Goal: Information Seeking & Learning: Learn about a topic

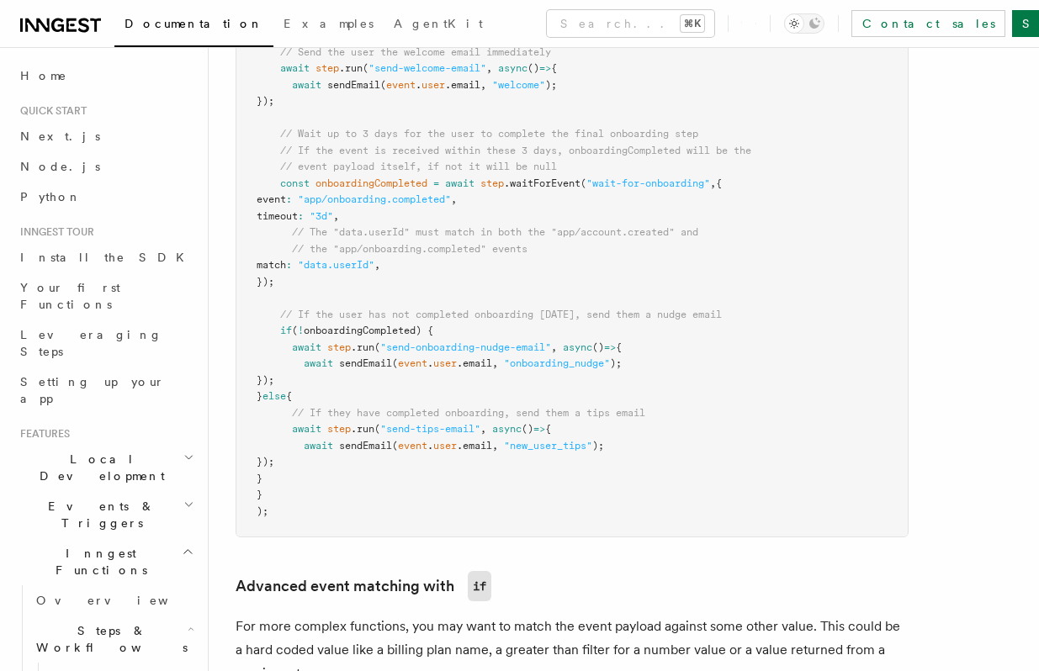
scroll to position [1007, 0]
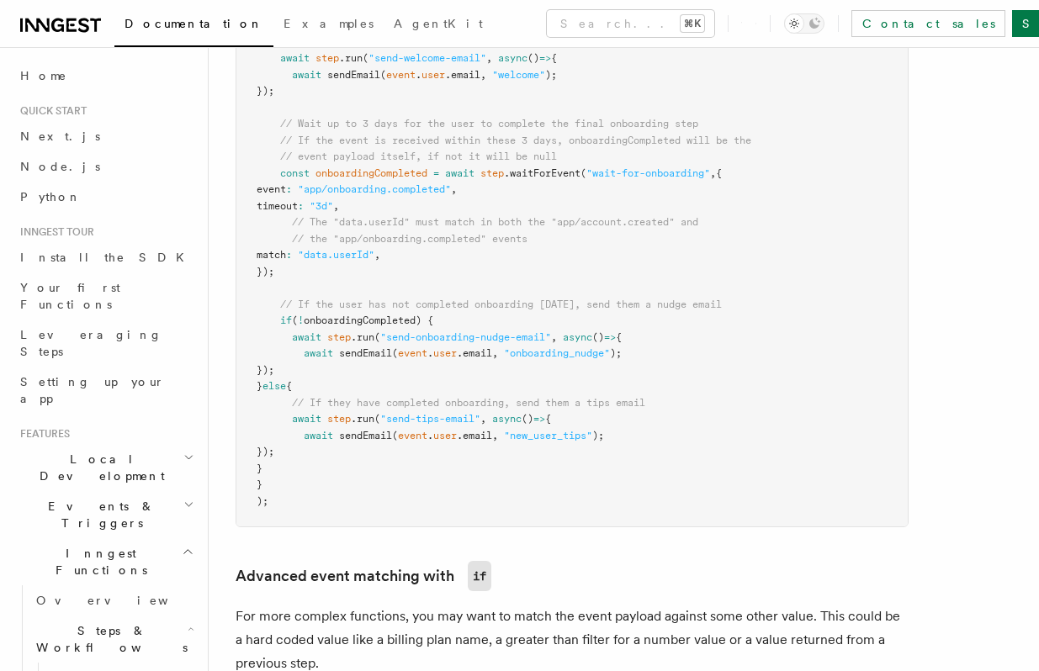
click at [612, 240] on pre "export default inngest .createFunction ( { id : "onboarding-email-drip-campaign…" at bounding box center [571, 239] width 671 height 575
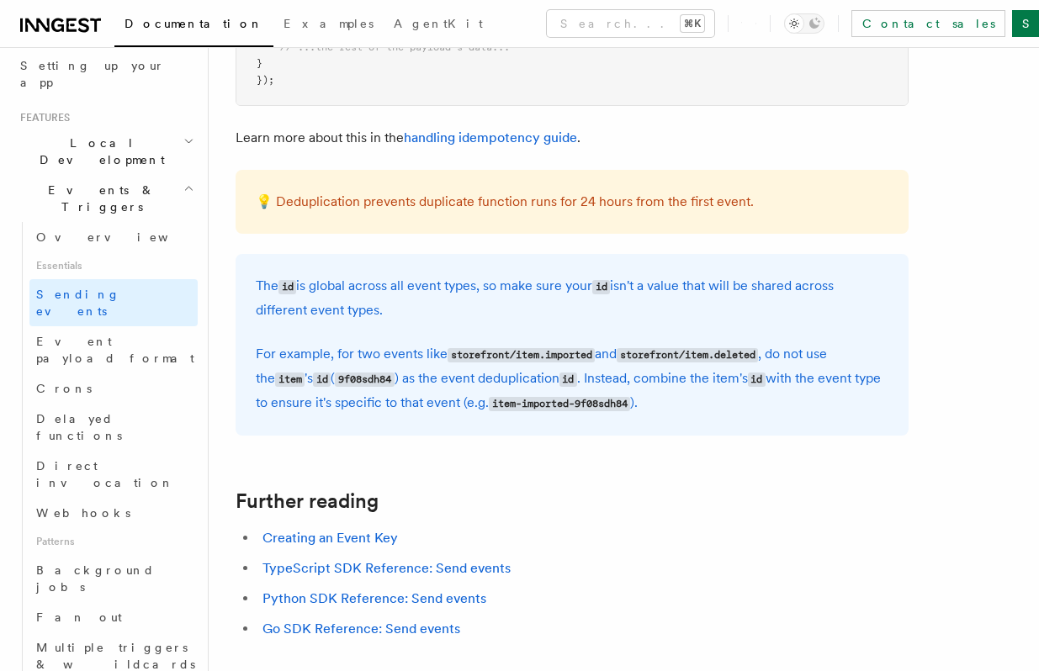
scroll to position [4569, 0]
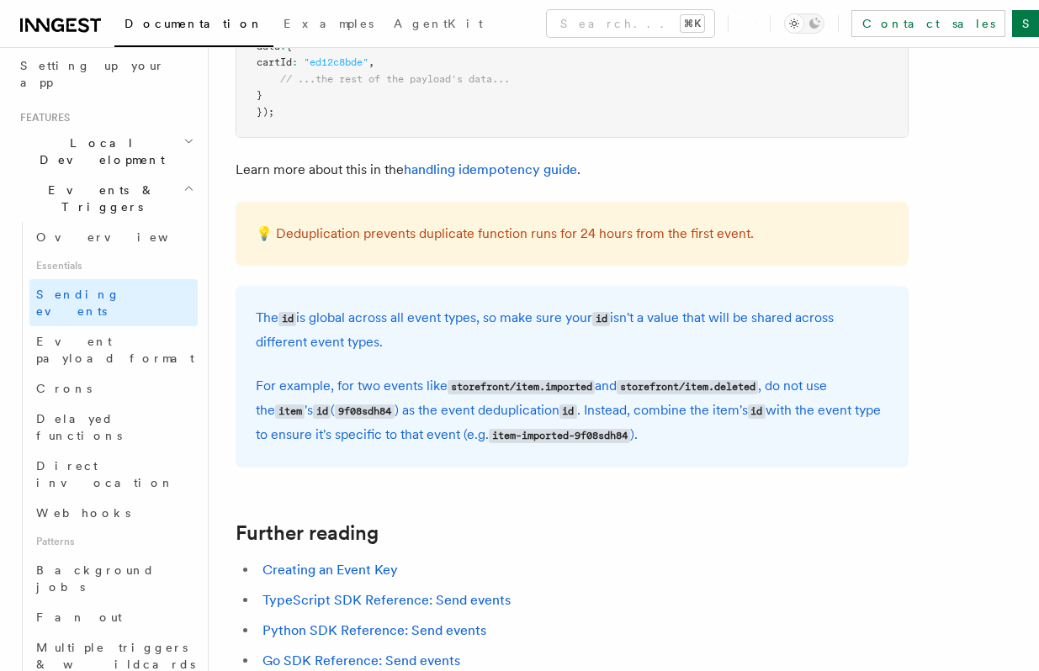
click at [524, 228] on div "💡 Deduplication prevents duplicate function runs for 24 hours from the first ev…" at bounding box center [571, 234] width 673 height 64
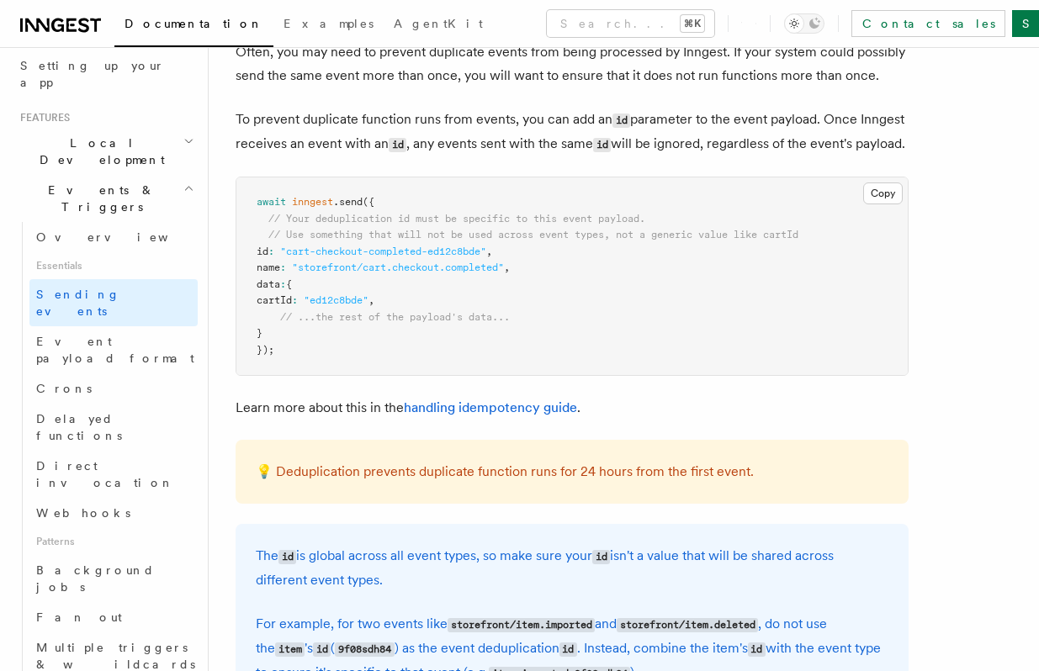
scroll to position [4264, 0]
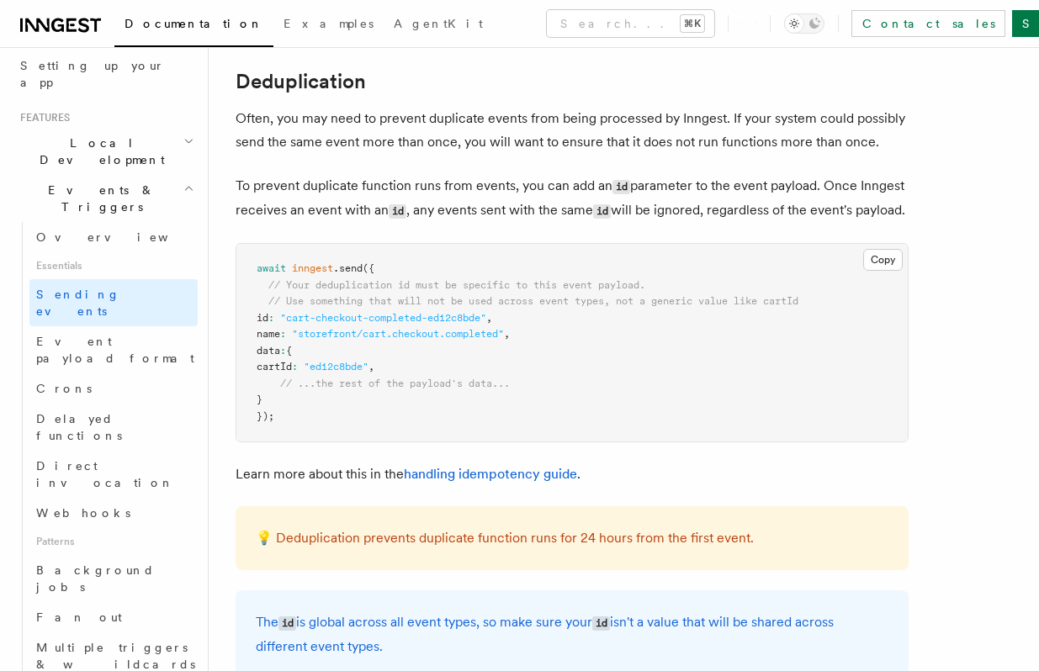
click at [447, 223] on p "To prevent duplicate function runs from events, you can add an id parameter to …" at bounding box center [571, 198] width 673 height 49
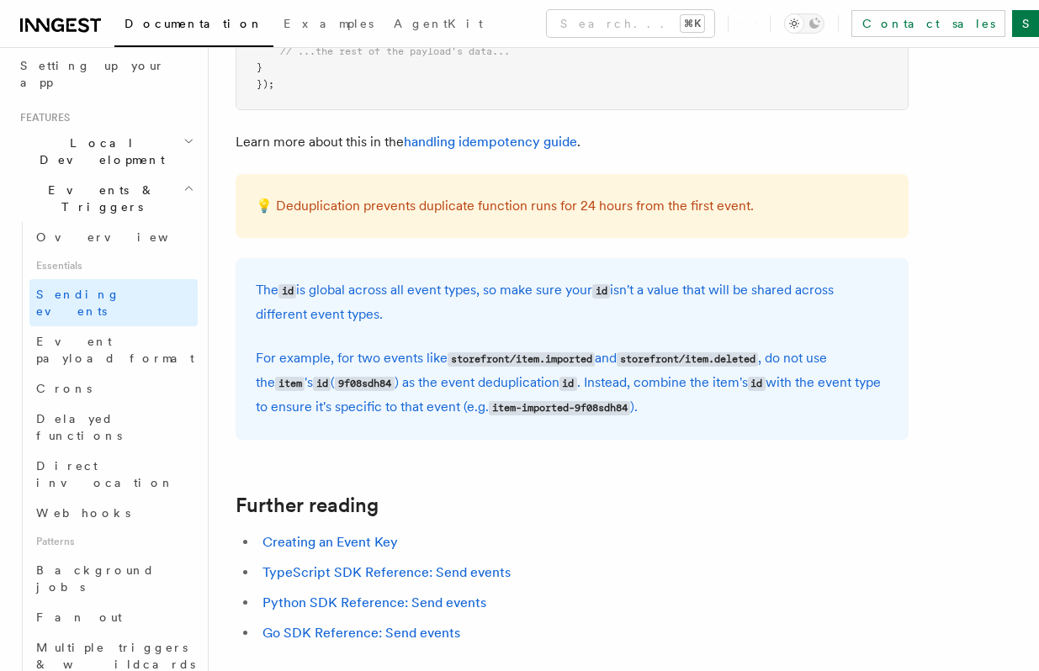
scroll to position [4717, 0]
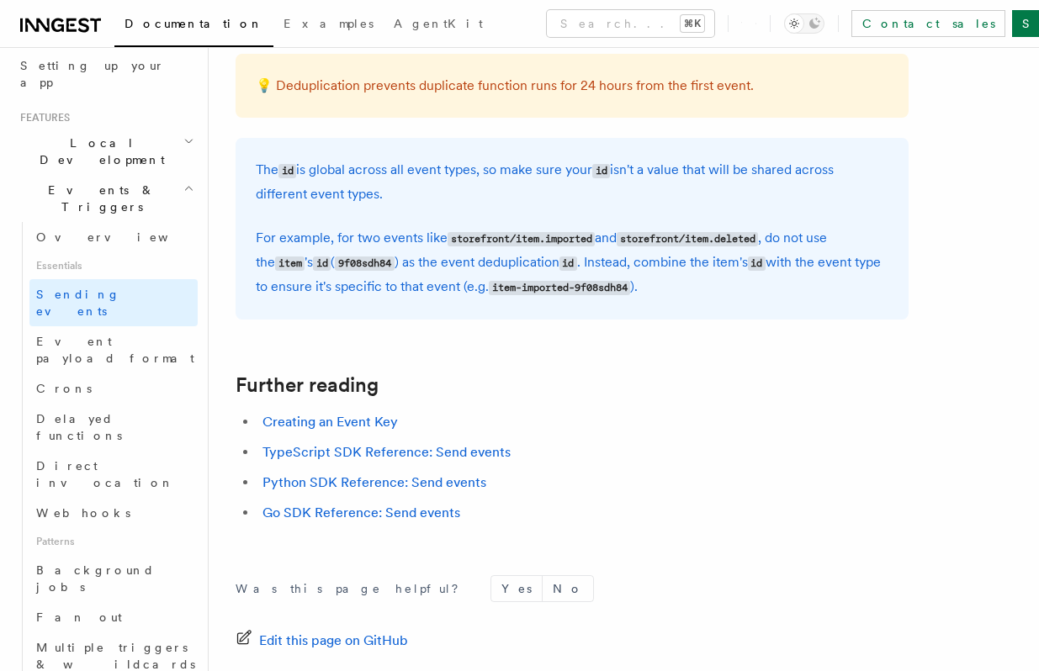
click at [447, 230] on div "The id is global across all event types, so make sure your id isn't a value tha…" at bounding box center [571, 229] width 673 height 182
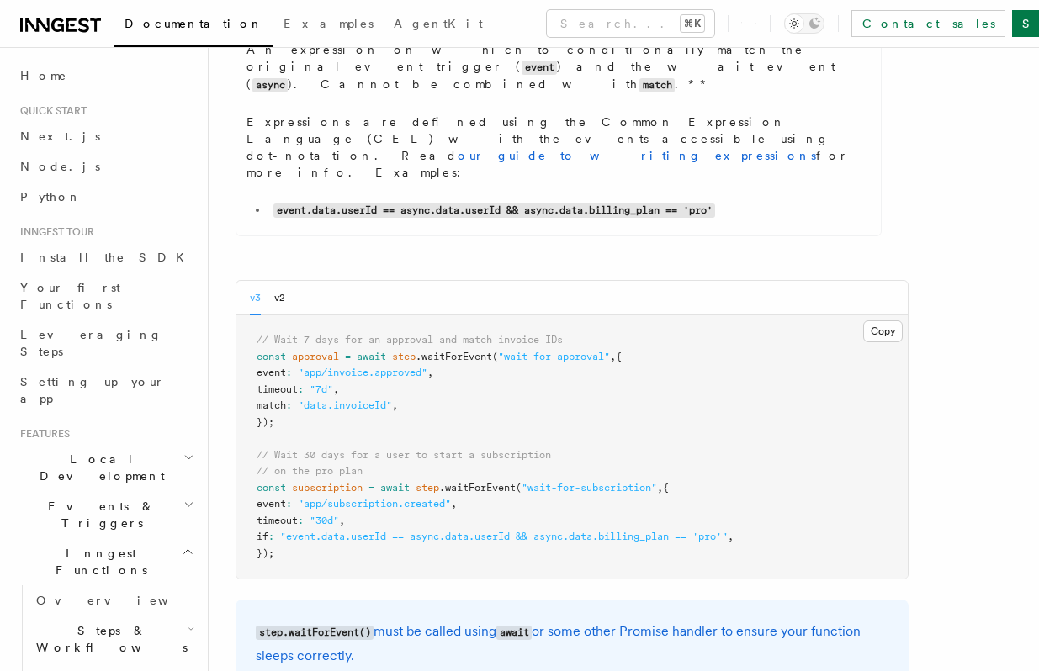
scroll to position [696, 0]
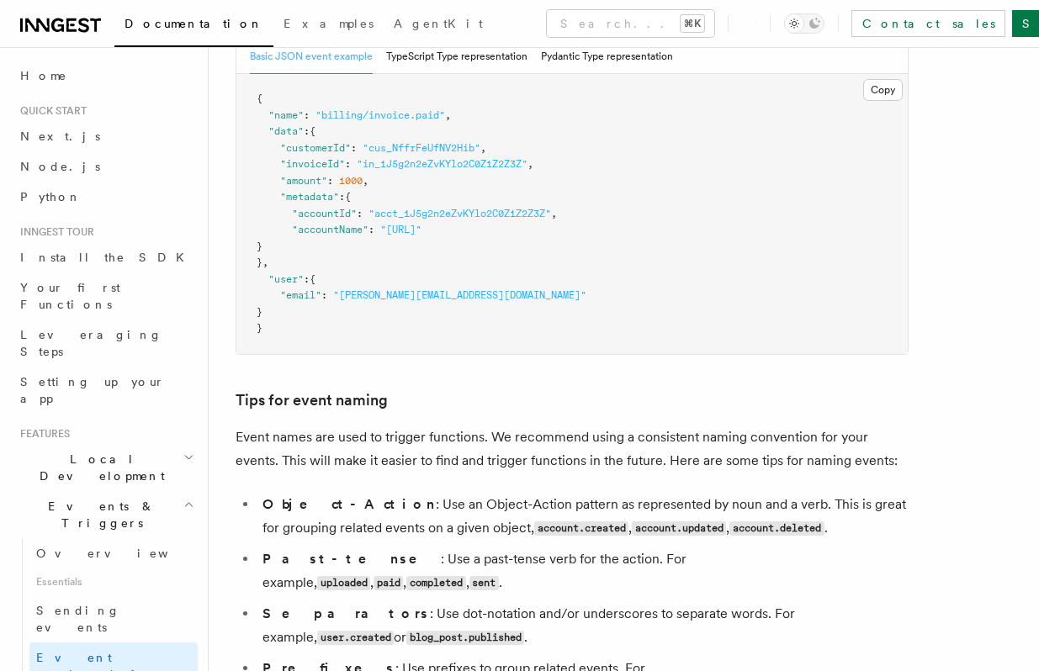
scroll to position [559, 0]
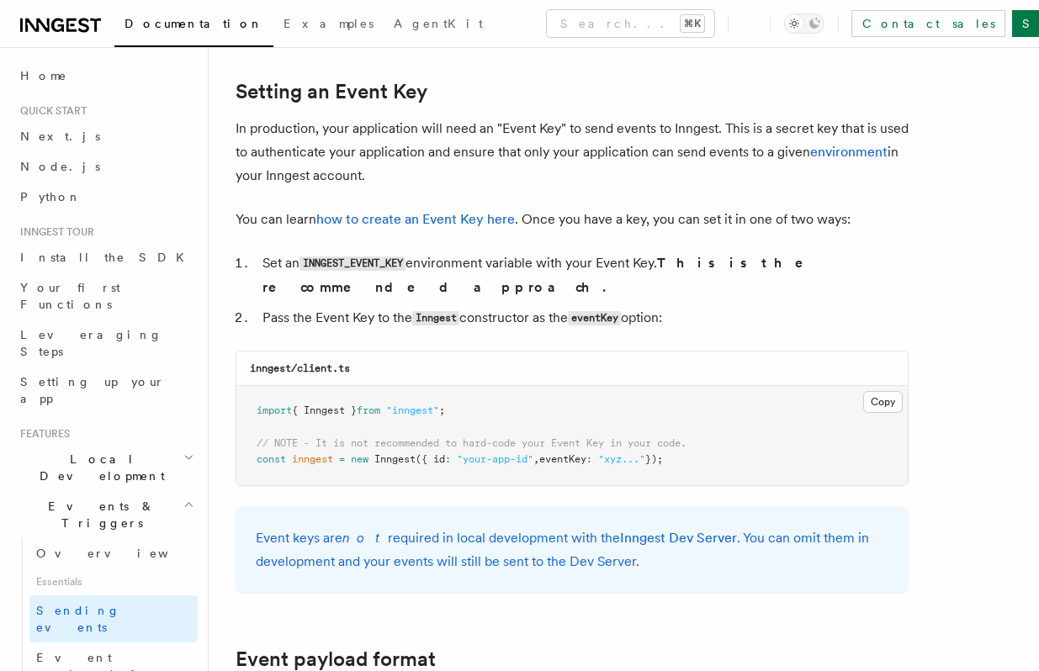
scroll to position [1267, 0]
click at [484, 185] on p "In production, your application will need an "Event Key" to send events to Inng…" at bounding box center [571, 152] width 673 height 71
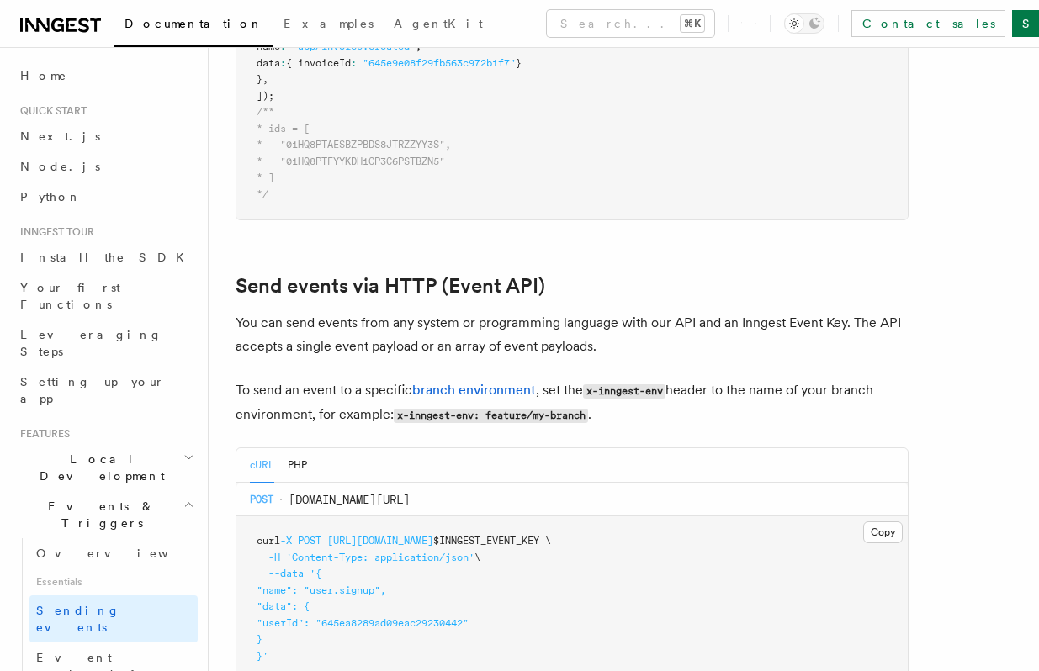
scroll to position [3399, 0]
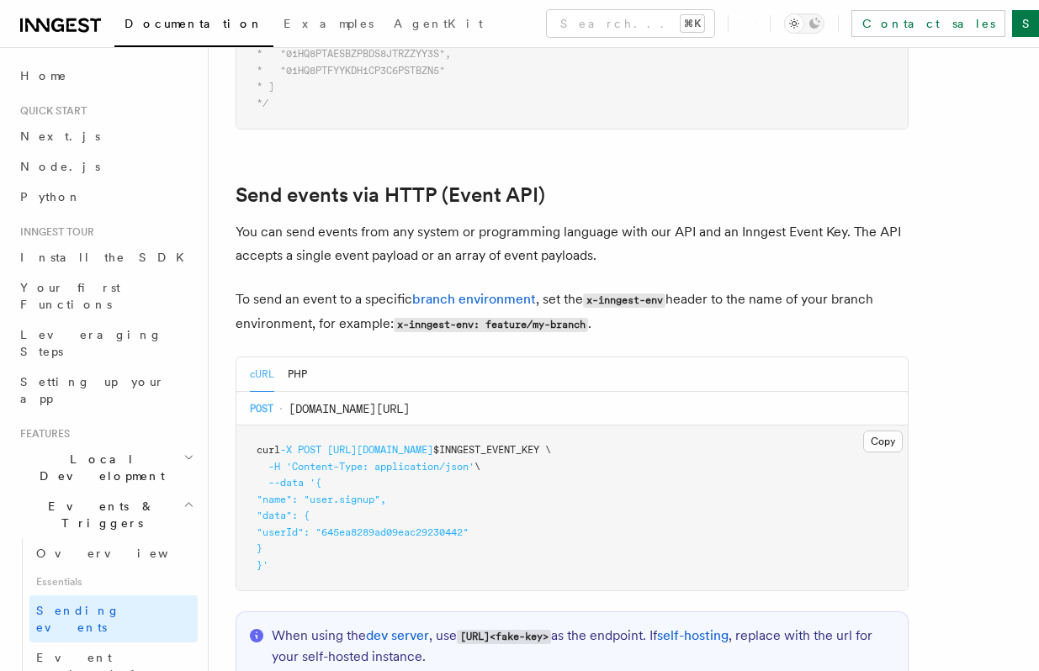
click at [527, 228] on p "You can send events from any system or programming language with our API and an…" at bounding box center [571, 243] width 673 height 47
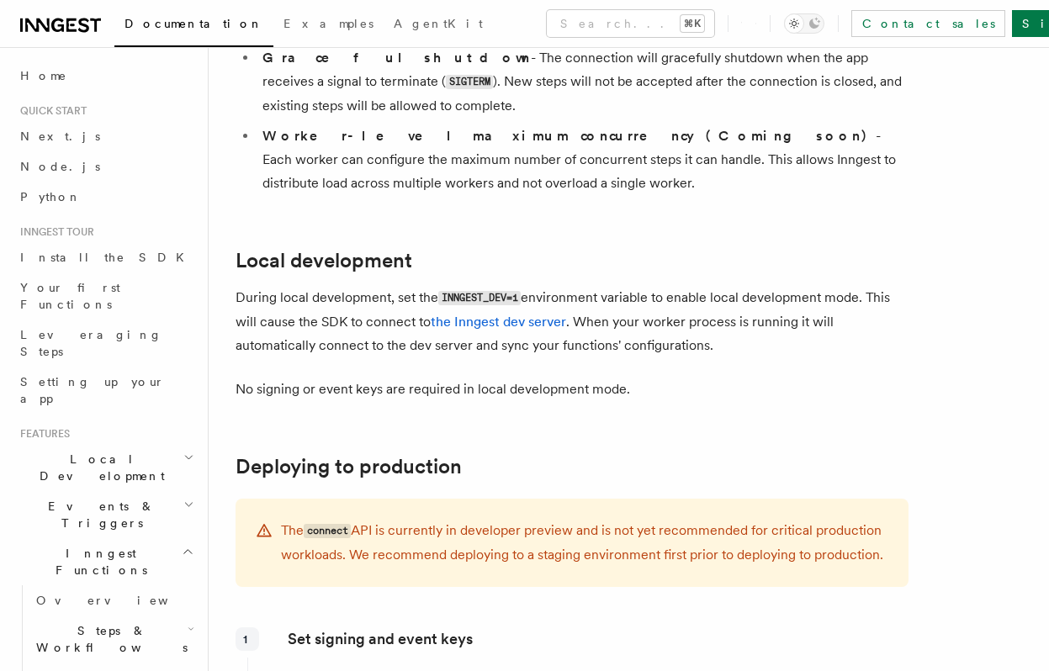
scroll to position [2002, 0]
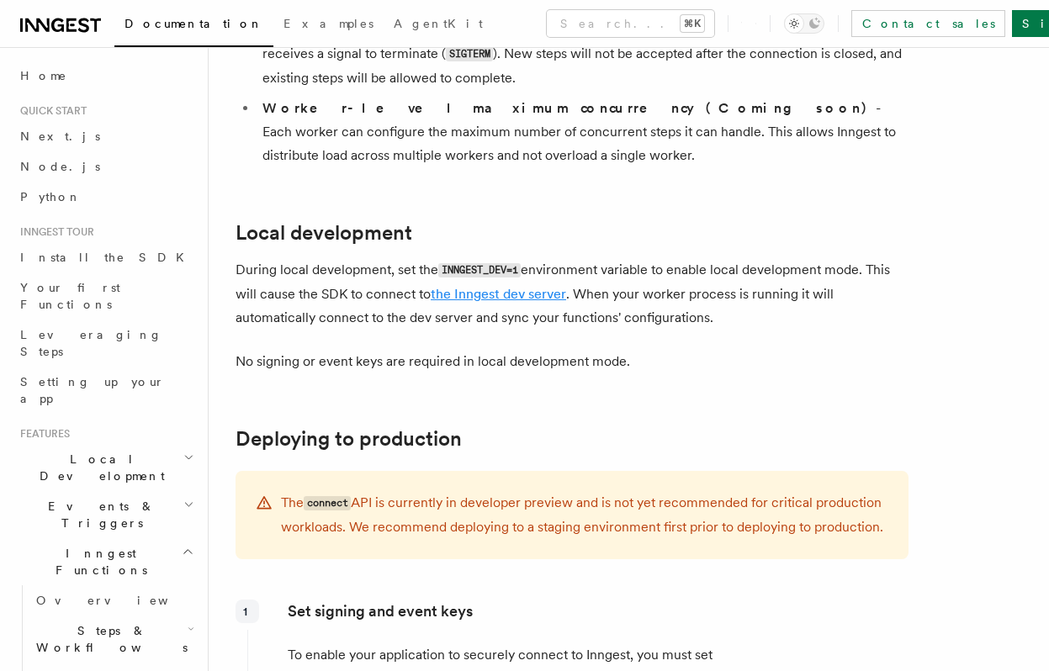
click at [517, 286] on link "the Inngest dev server" at bounding box center [498, 294] width 135 height 16
drag, startPoint x: 444, startPoint y: 182, endPoint x: 519, endPoint y: 182, distance: 74.9
click at [519, 263] on code "INNGEST_DEV=1" at bounding box center [479, 270] width 82 height 14
copy code "INNGEST_DEV=1"
click at [411, 221] on link "Local development" at bounding box center [323, 233] width 177 height 24
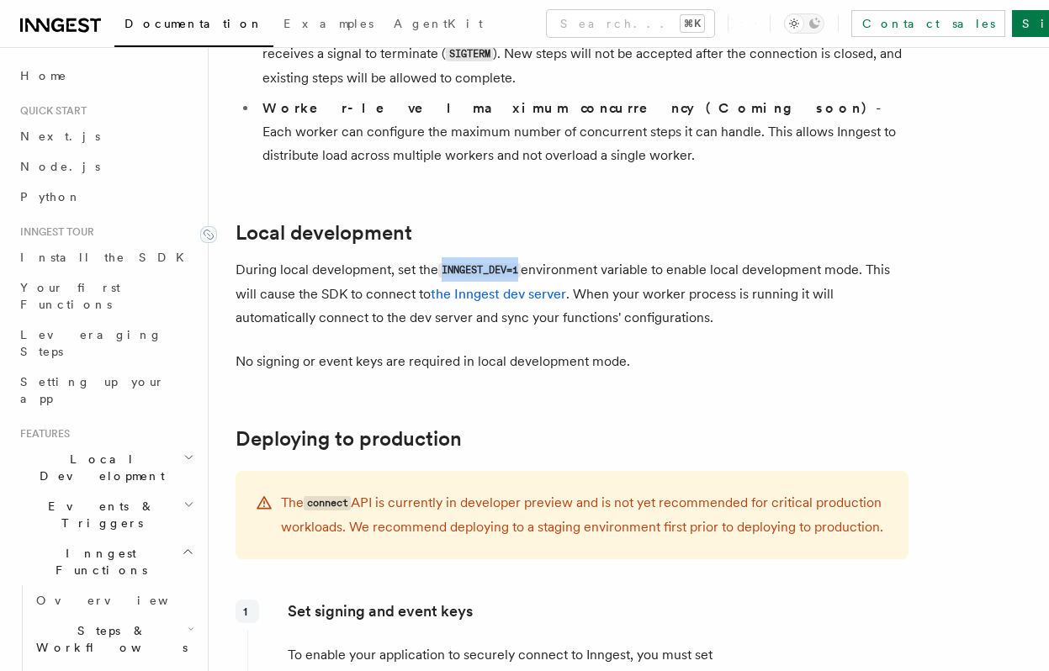
scroll to position [2054, 0]
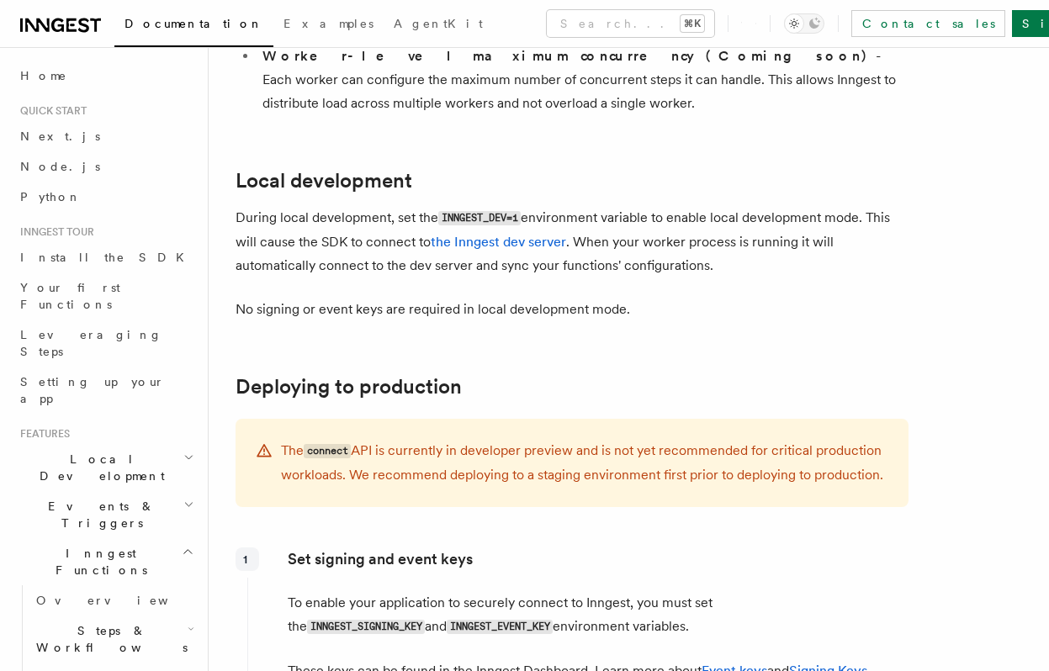
click at [493, 206] on p "During local development, set the INNGEST_DEV=1 environment variable to enable …" at bounding box center [571, 241] width 673 height 71
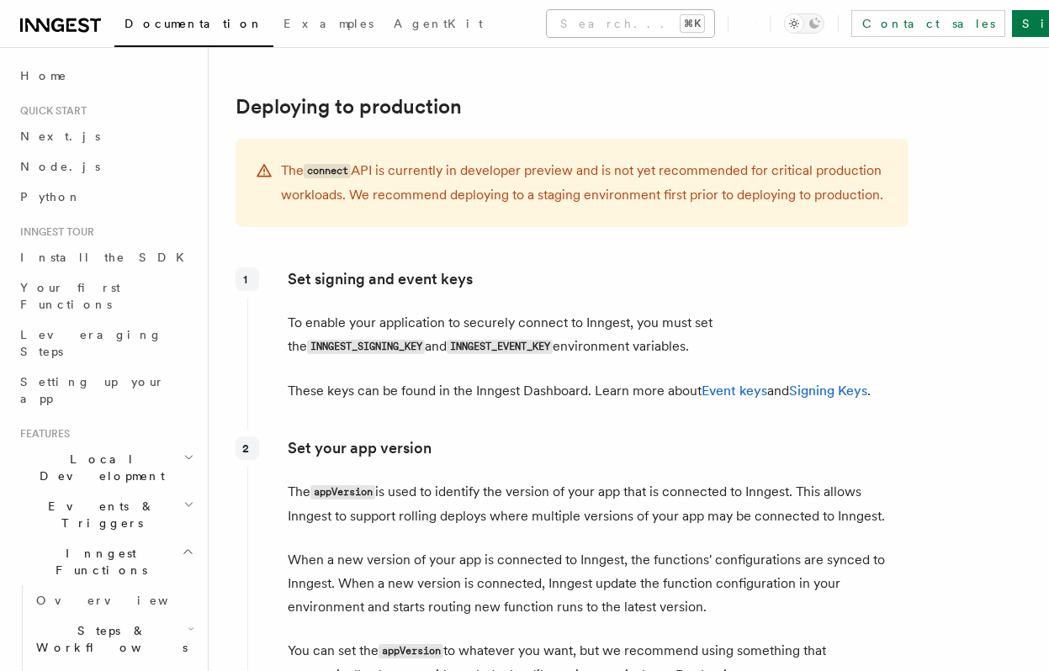
scroll to position [2421, 0]
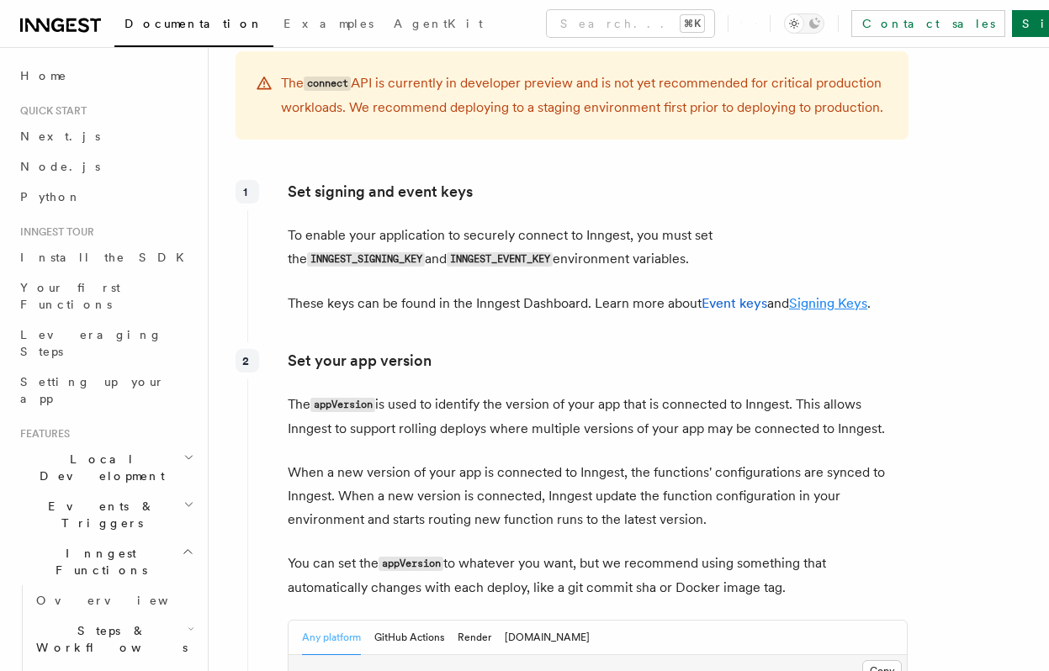
click at [825, 295] on link "Signing Keys" at bounding box center [828, 303] width 78 height 16
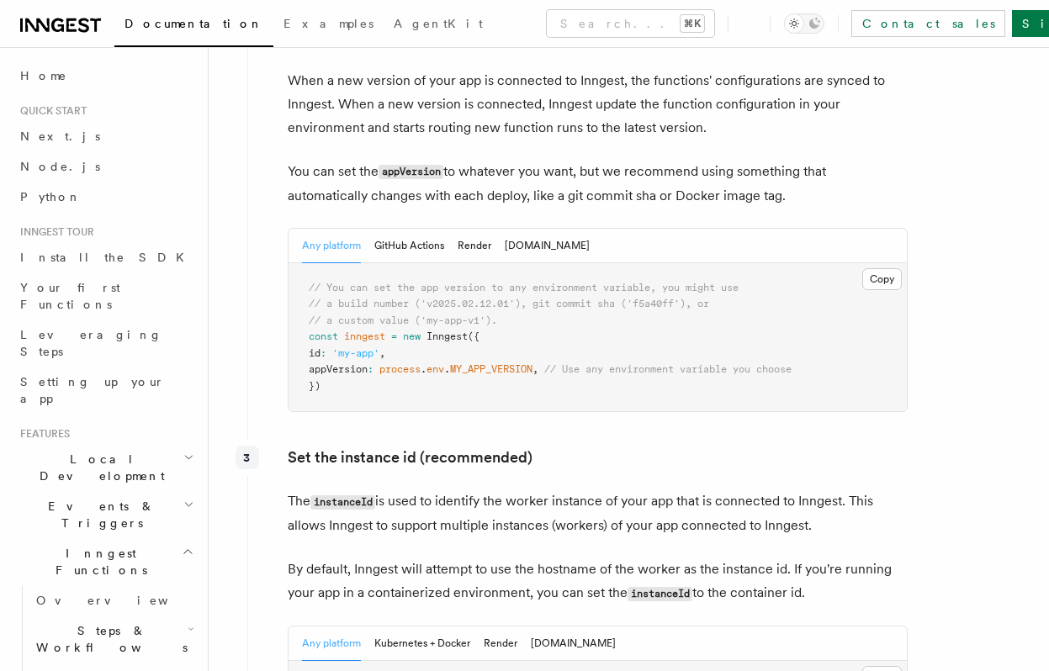
scroll to position [2820, 0]
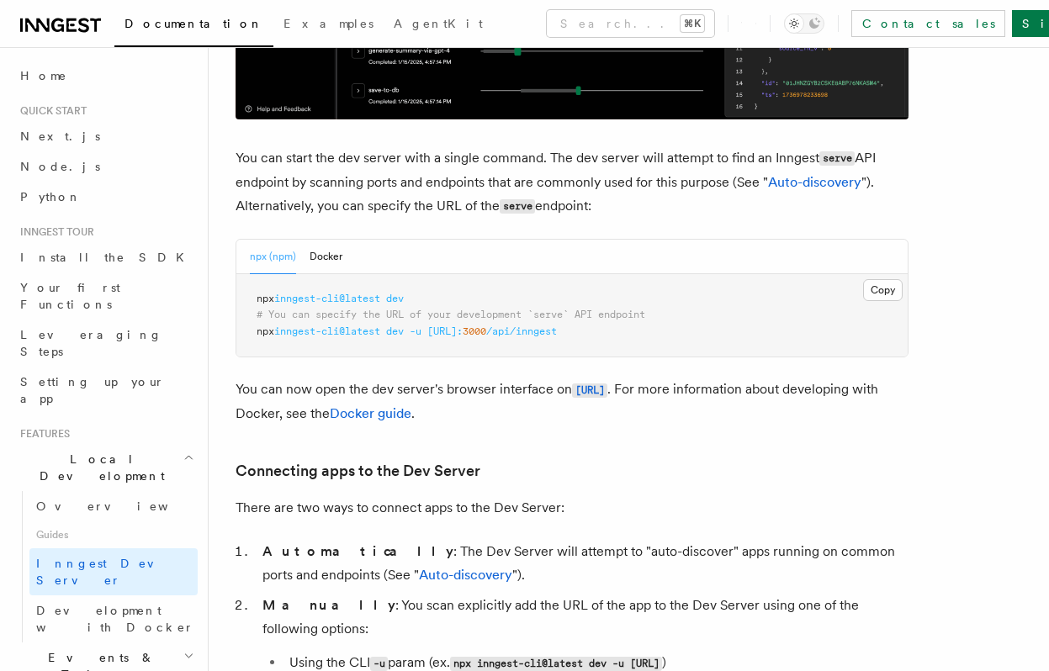
scroll to position [643, 0]
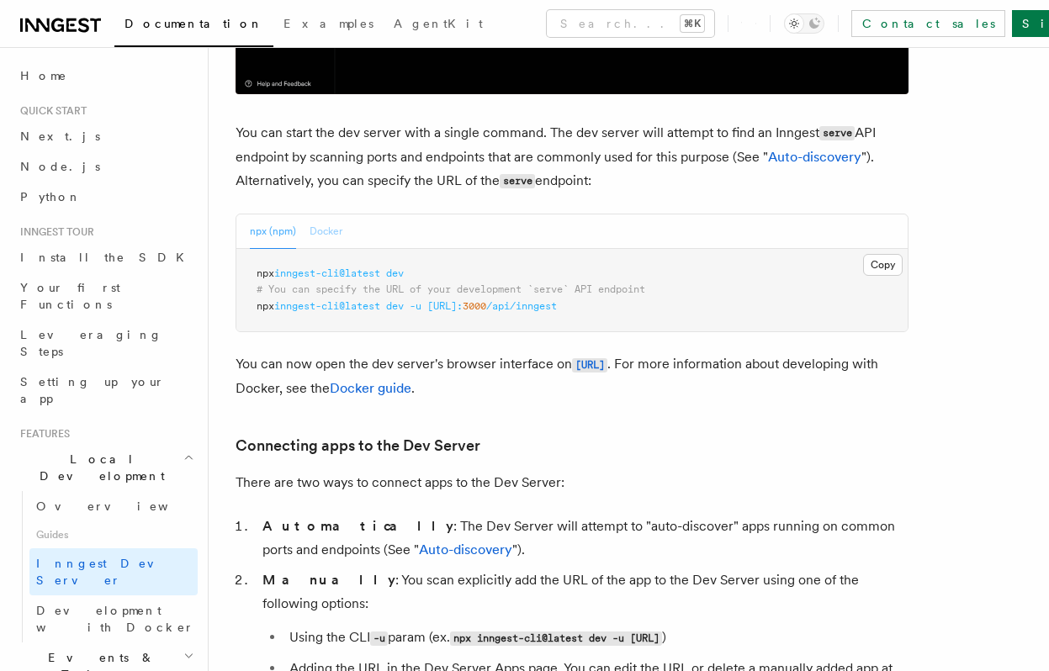
click at [322, 225] on button "Docker" at bounding box center [326, 231] width 33 height 34
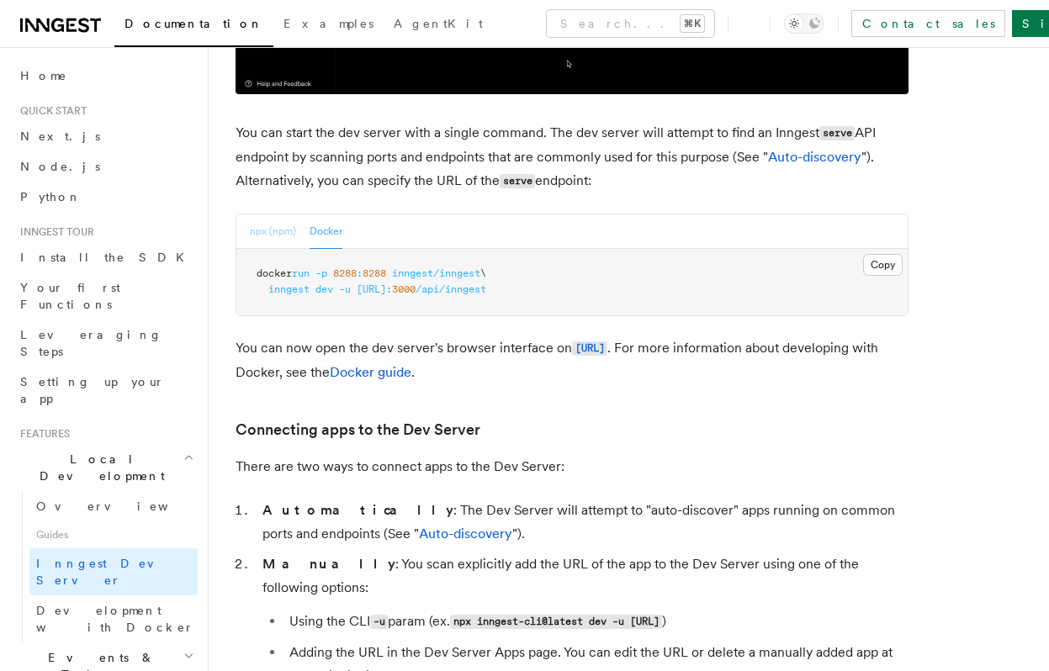
click at [269, 226] on button "npx (npm)" at bounding box center [273, 231] width 46 height 34
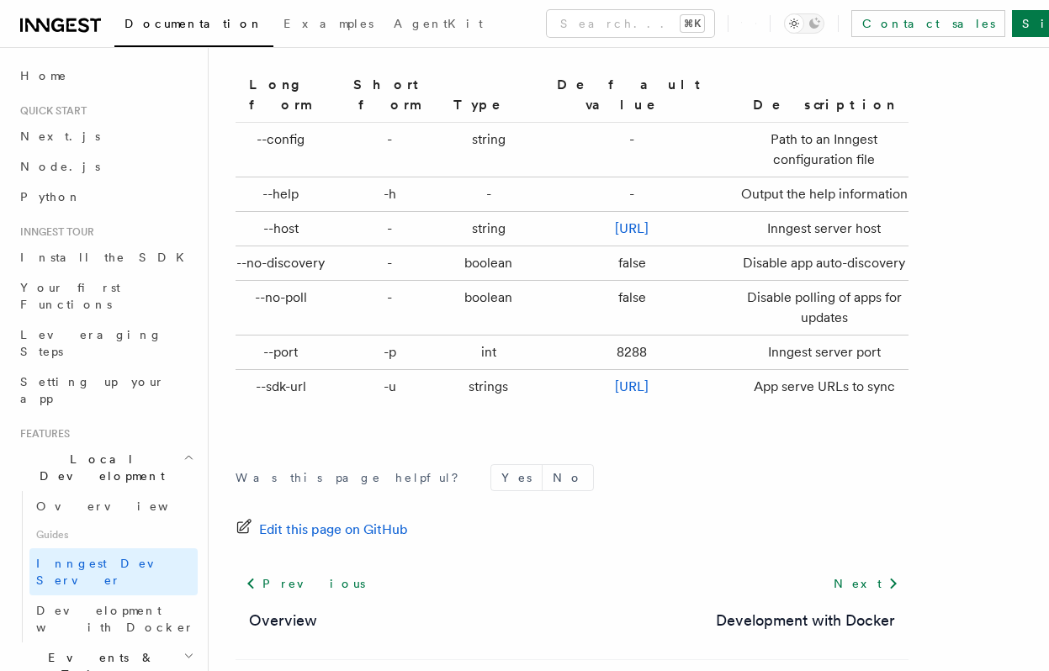
scroll to position [5710, 0]
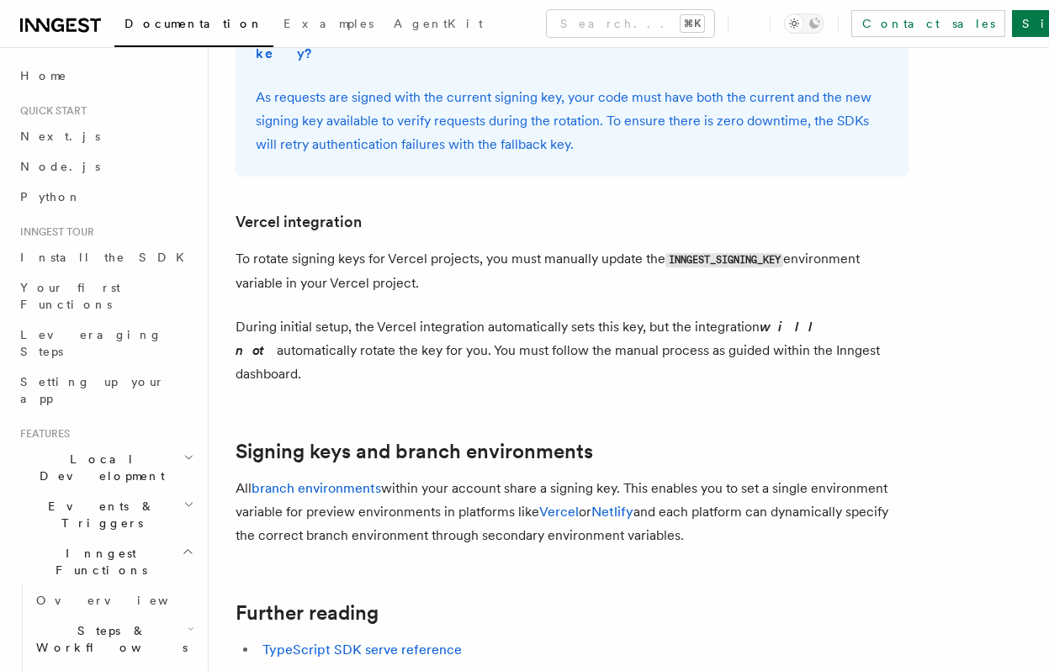
scroll to position [738, 0]
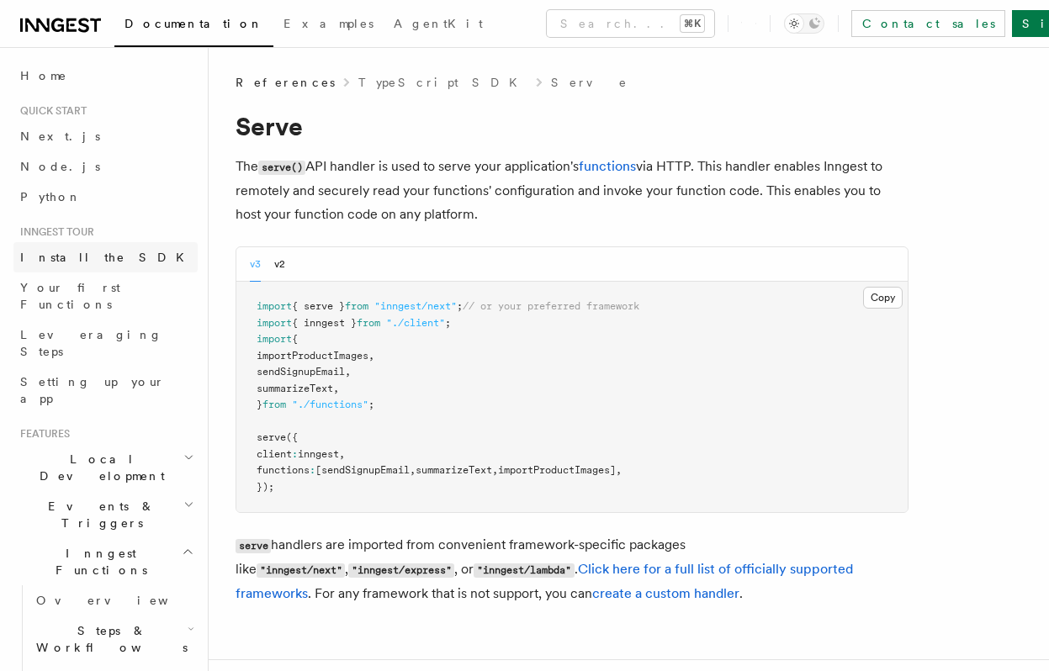
click at [108, 251] on link "Install the SDK" at bounding box center [105, 257] width 184 height 30
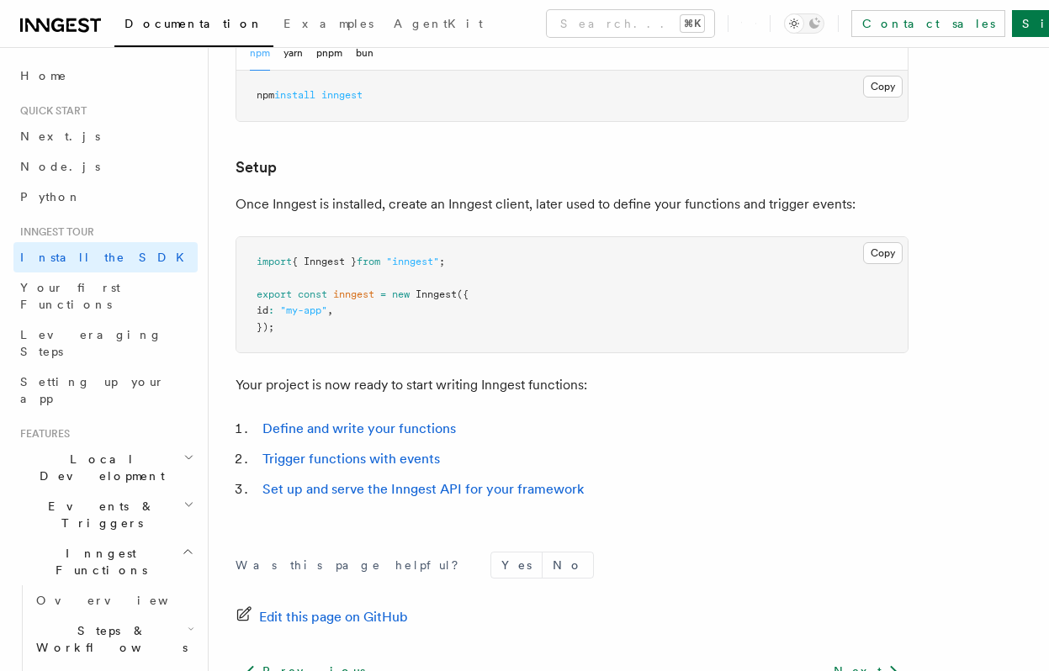
scroll to position [728, 0]
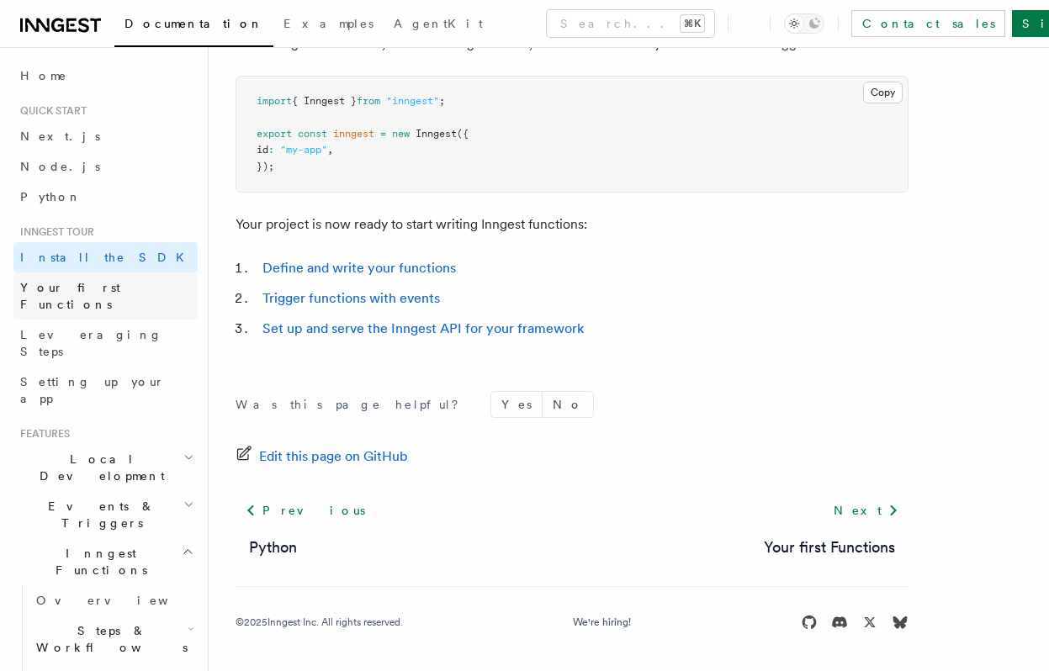
click at [99, 290] on span "Your first Functions" at bounding box center [70, 296] width 100 height 30
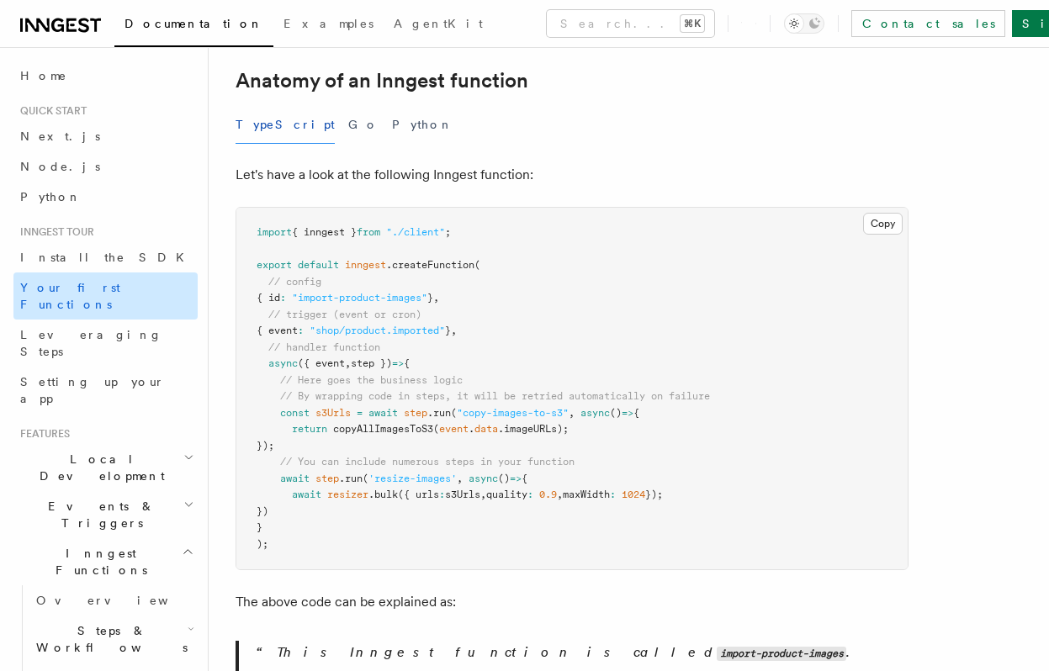
scroll to position [163, 0]
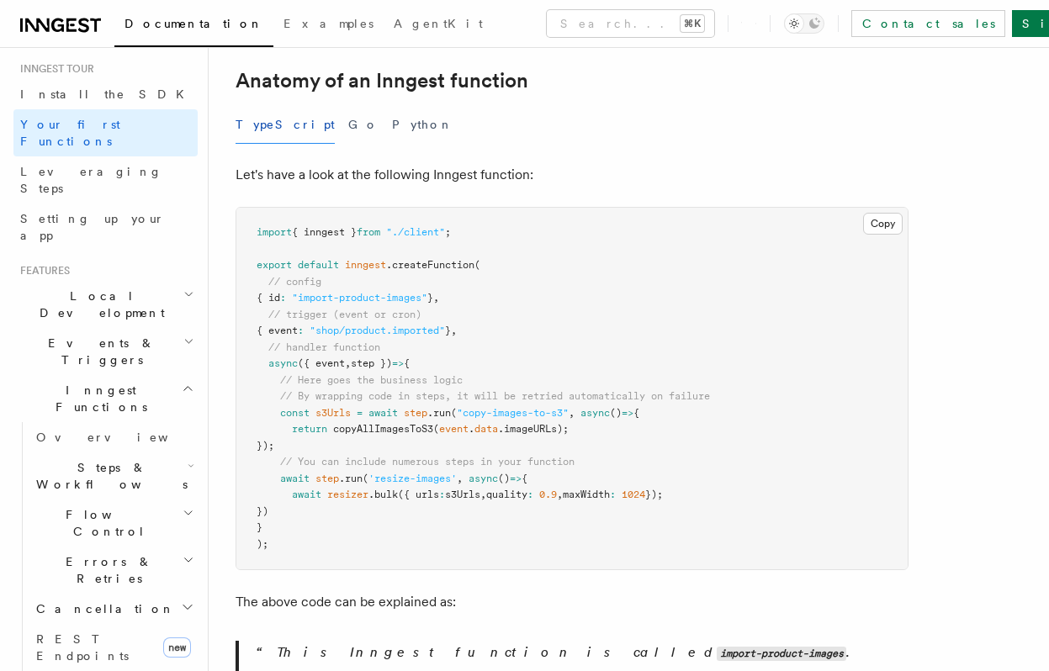
click at [115, 288] on span "Local Development" at bounding box center [98, 305] width 170 height 34
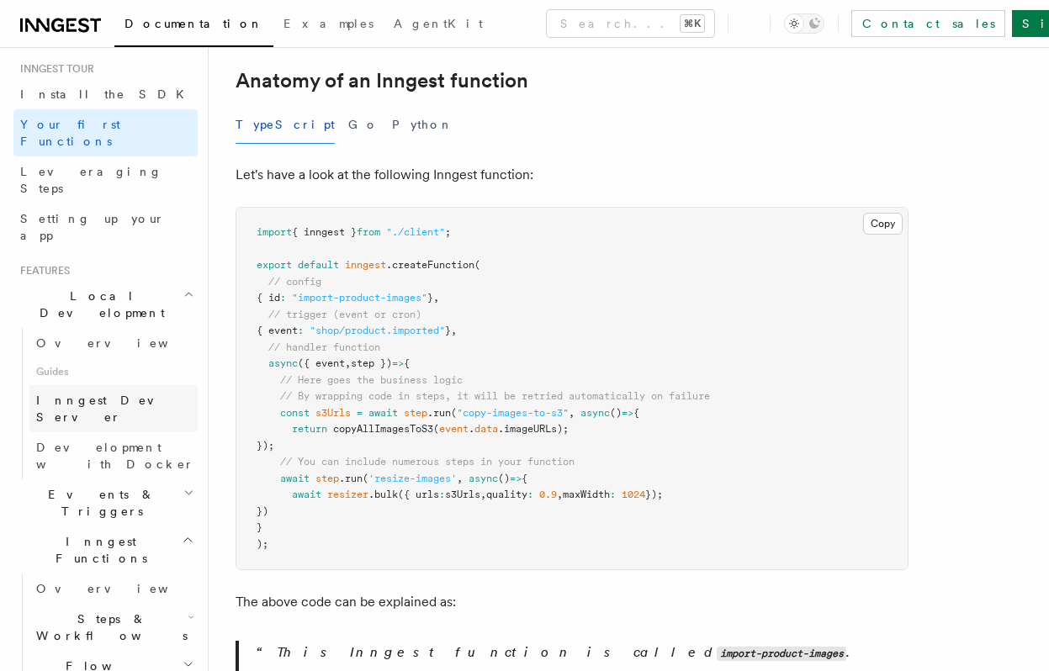
click at [114, 394] on span "Inngest Dev Server" at bounding box center [108, 409] width 144 height 30
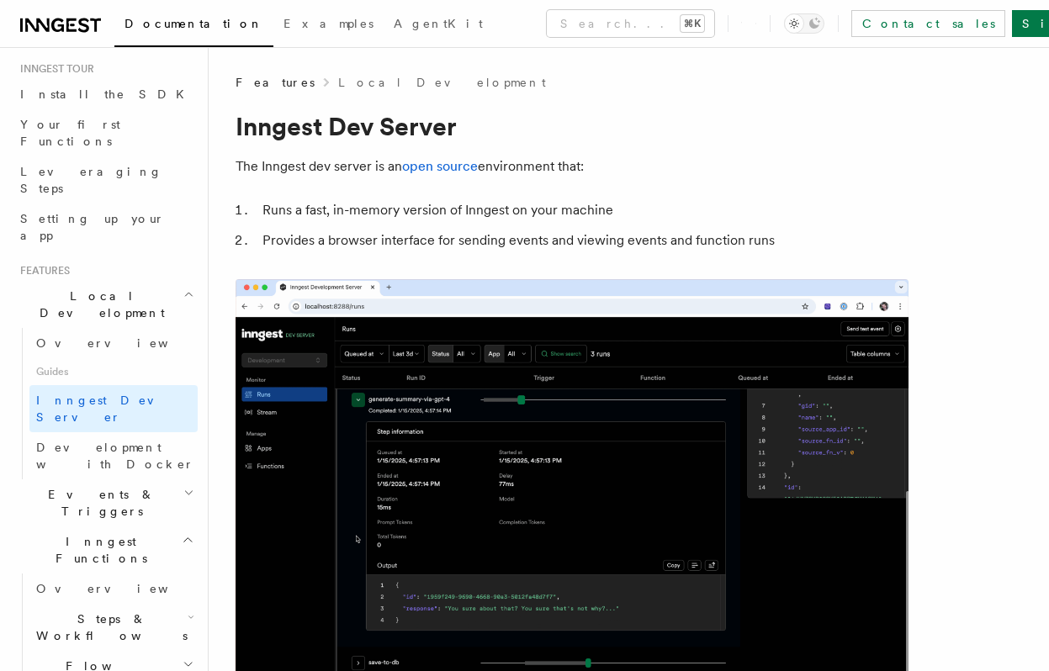
click at [88, 486] on span "Events & Triggers" at bounding box center [98, 503] width 170 height 34
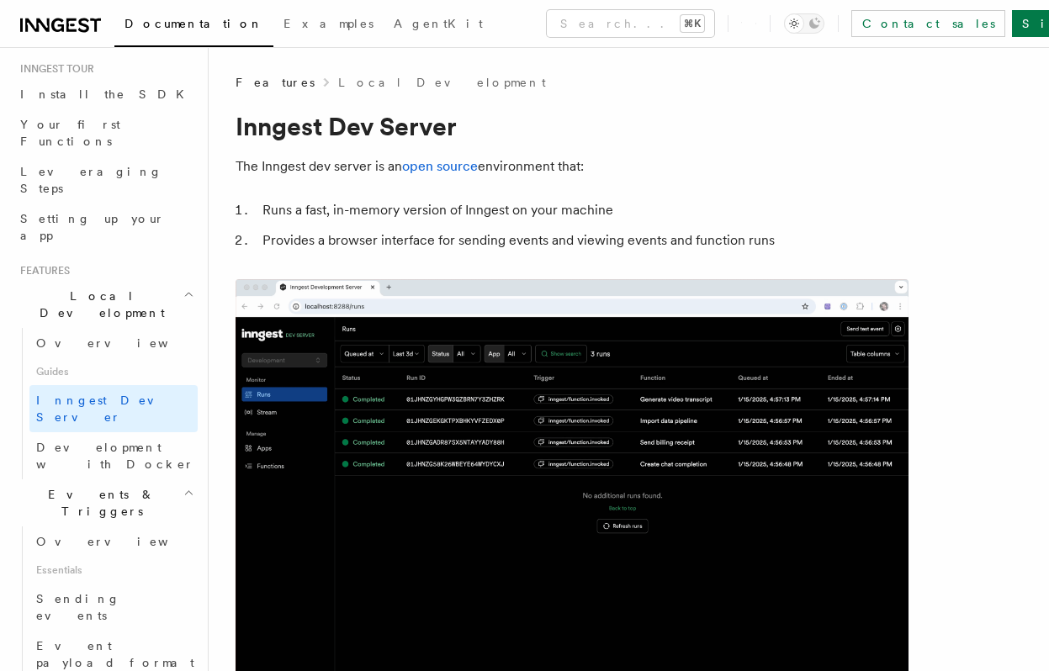
scroll to position [288, 0]
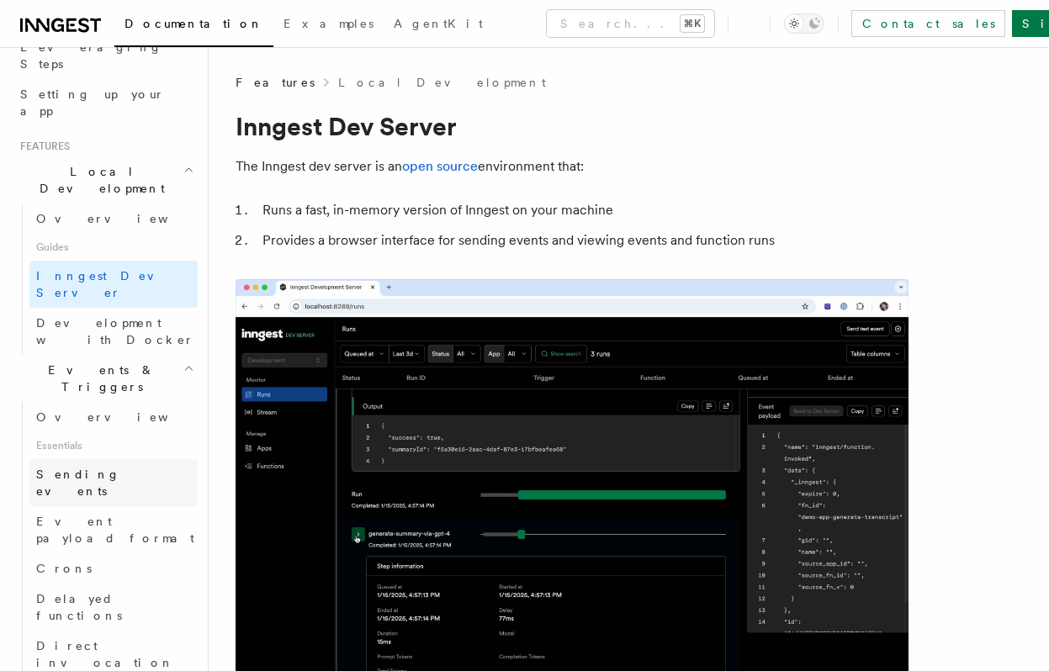
click at [131, 459] on link "Sending events" at bounding box center [113, 482] width 168 height 47
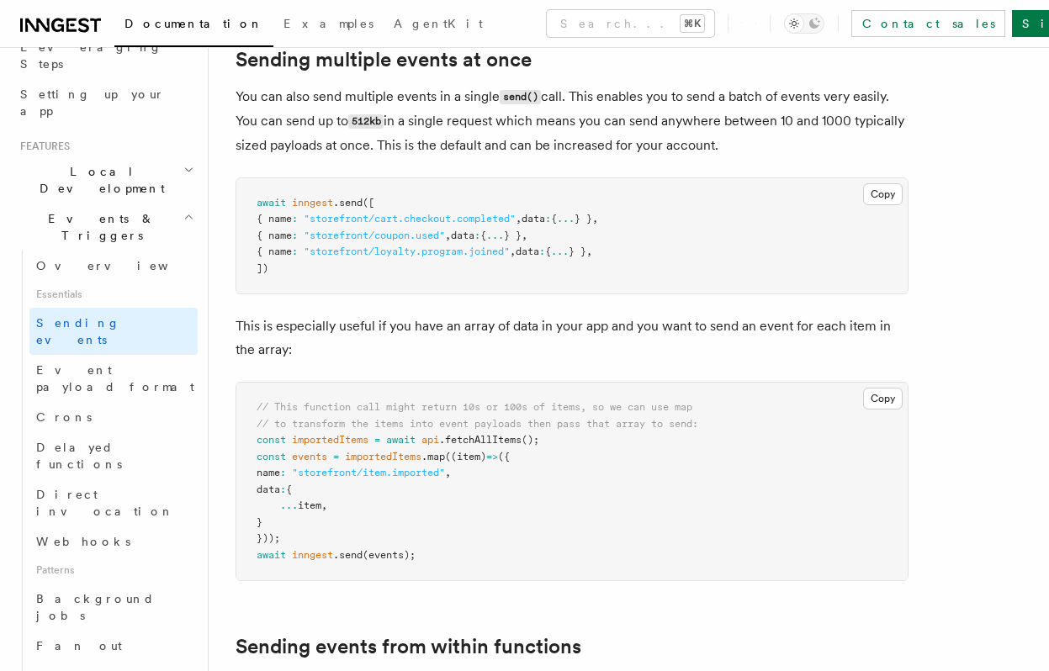
scroll to position [2178, 0]
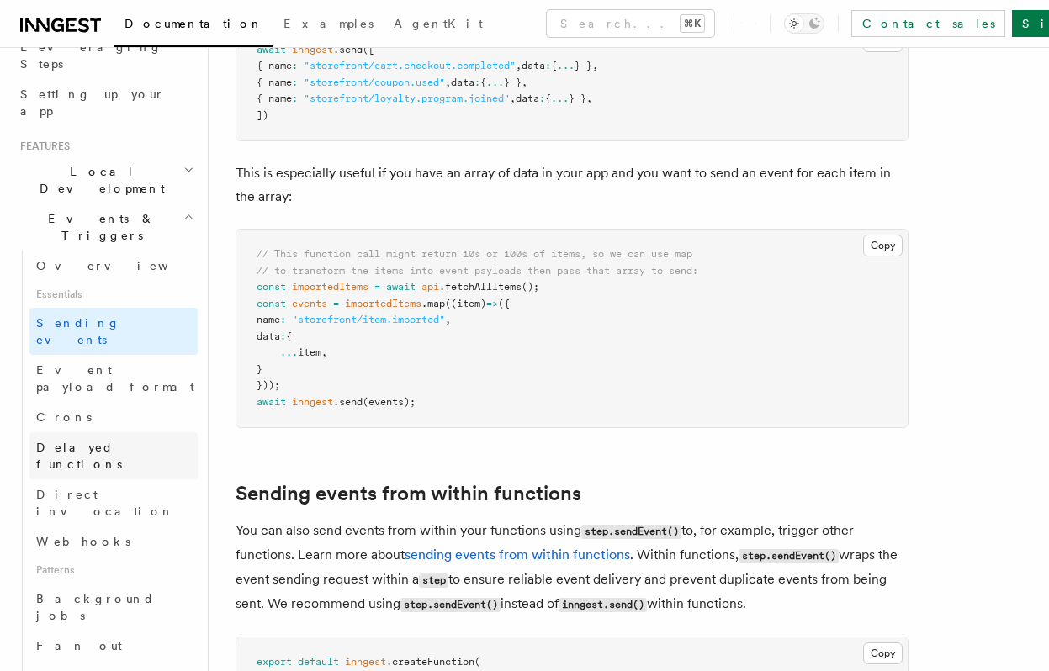
click at [91, 441] on span "Delayed functions" at bounding box center [79, 456] width 86 height 30
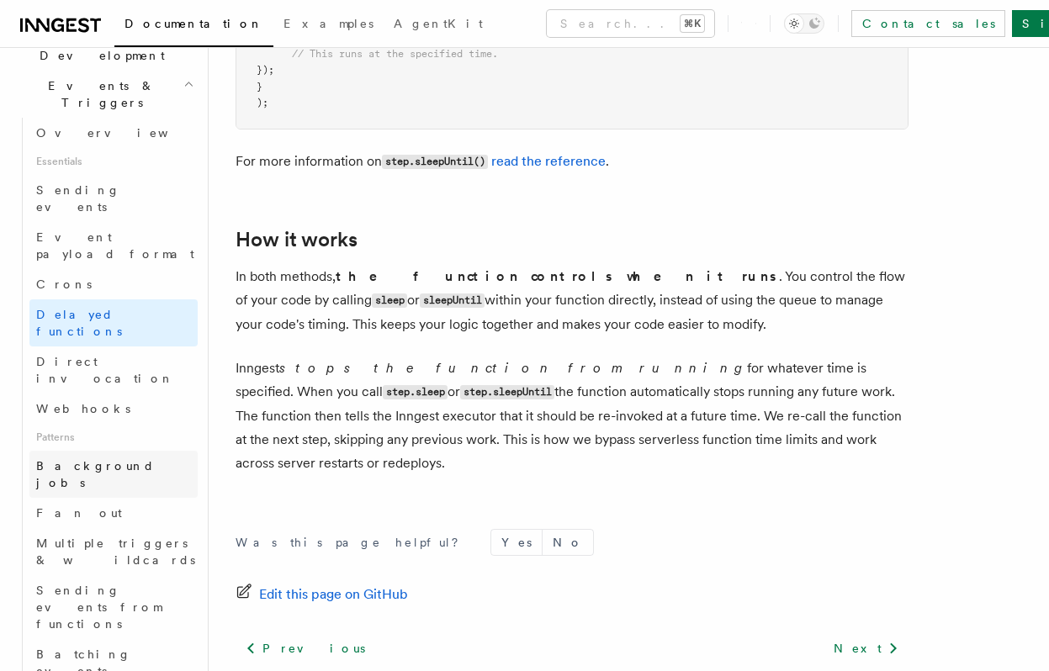
scroll to position [422, 0]
click at [161, 533] on span "Multiple triggers & wildcards" at bounding box center [116, 550] width 161 height 34
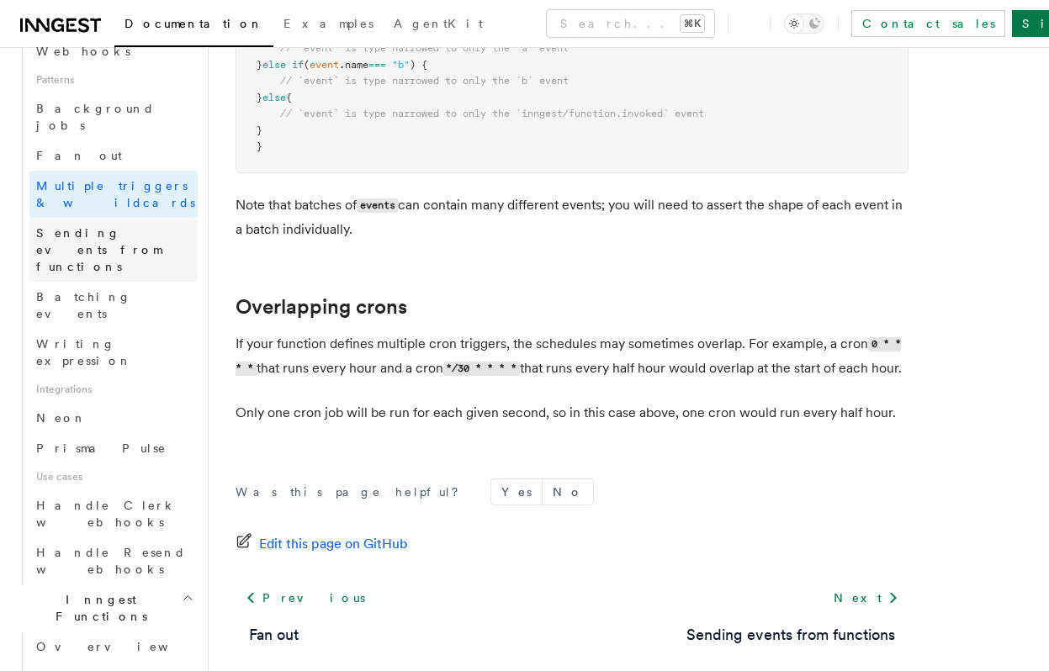
scroll to position [786, 0]
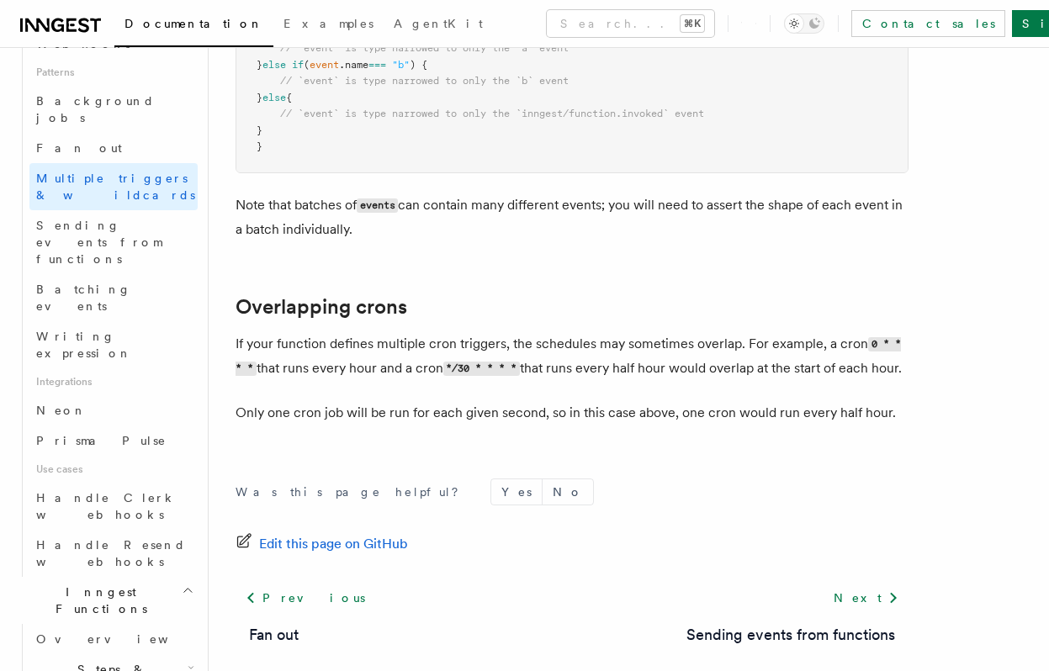
click at [124, 661] on span "Steps & Workflows" at bounding box center [108, 678] width 158 height 34
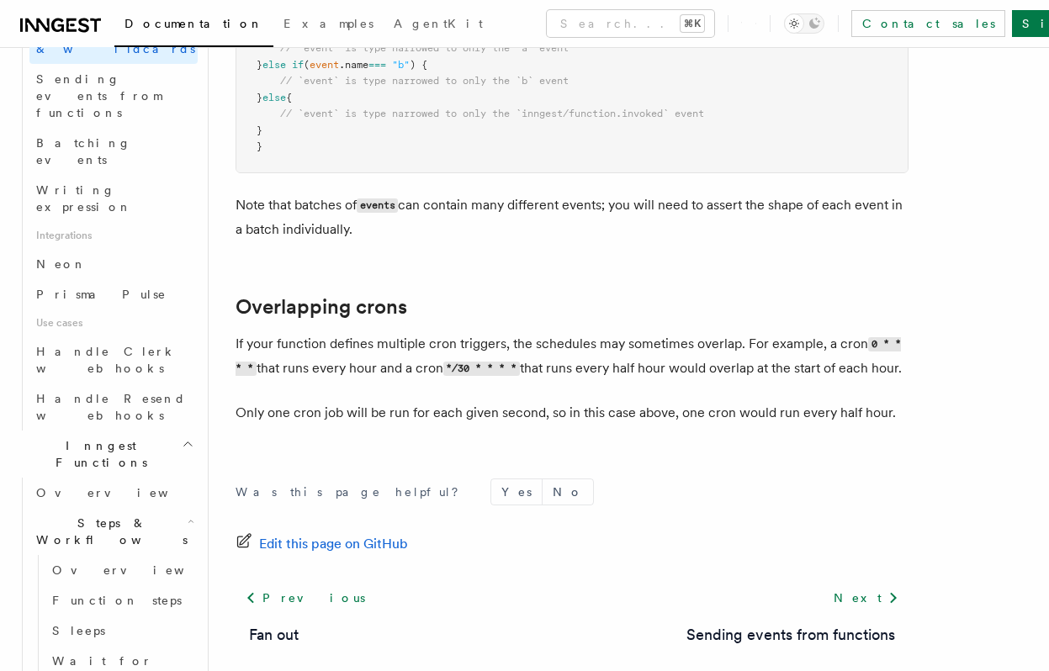
scroll to position [939, 0]
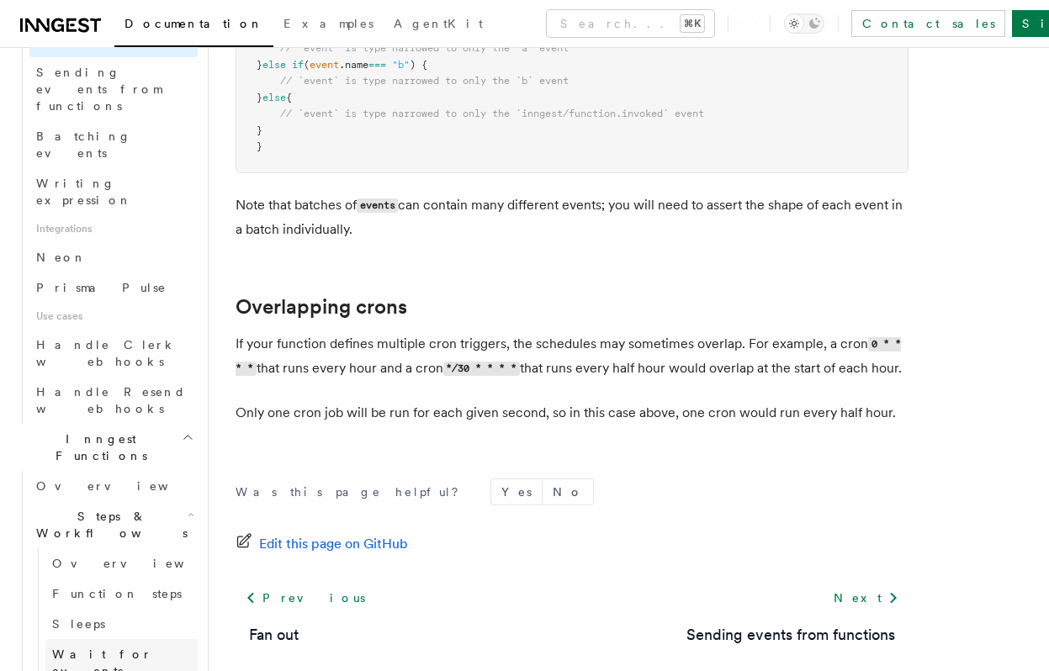
click at [123, 648] on span "Wait for events" at bounding box center [102, 663] width 100 height 30
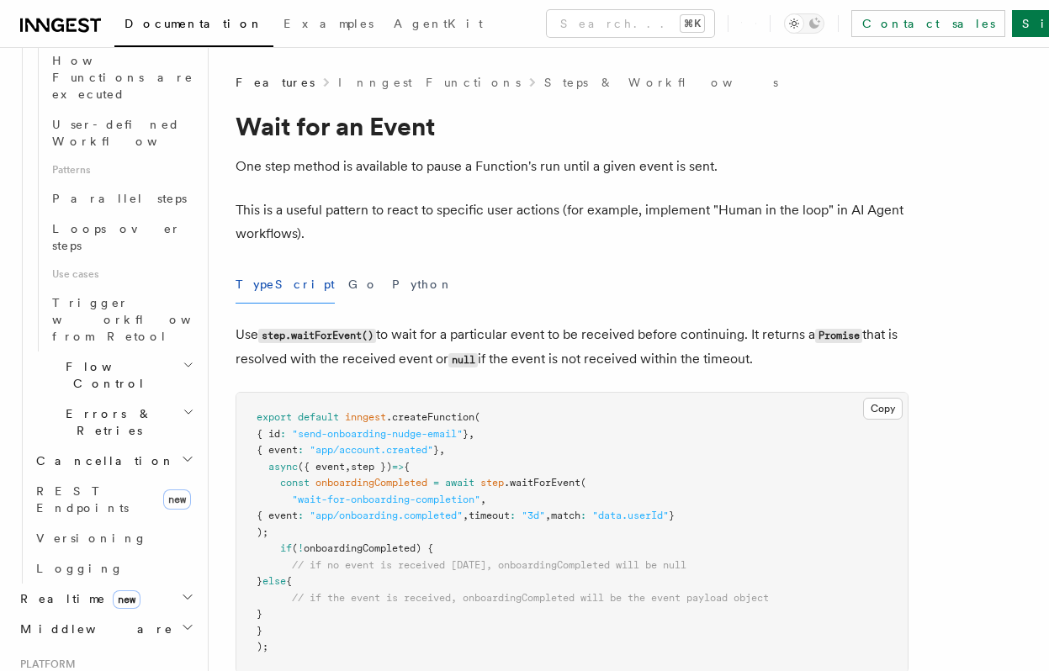
scroll to position [868, 0]
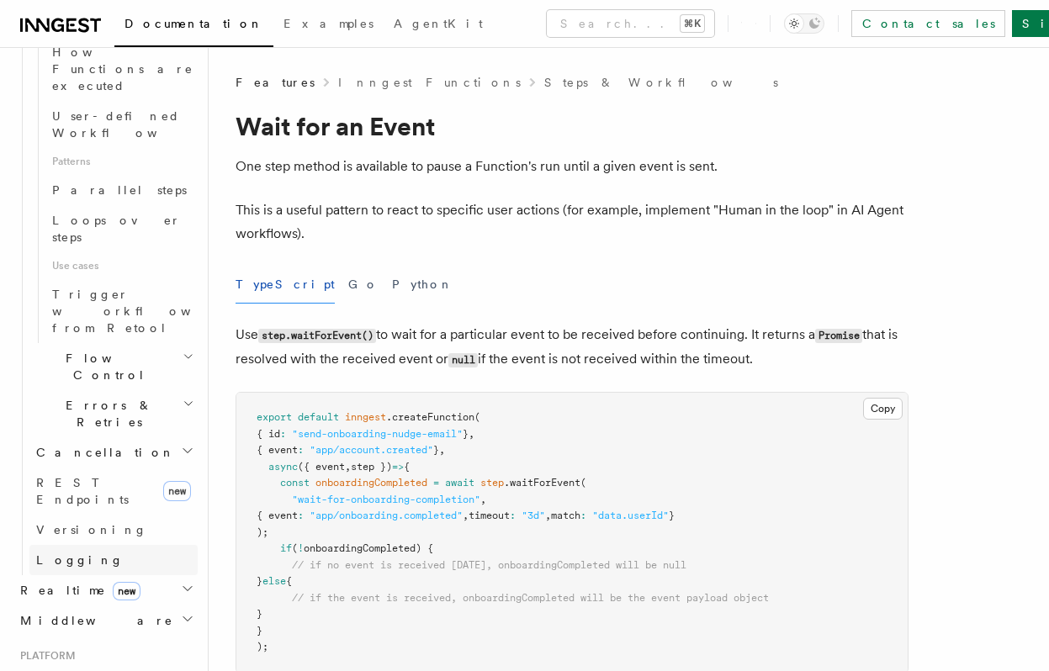
click at [66, 553] on span "Logging" at bounding box center [79, 559] width 87 height 13
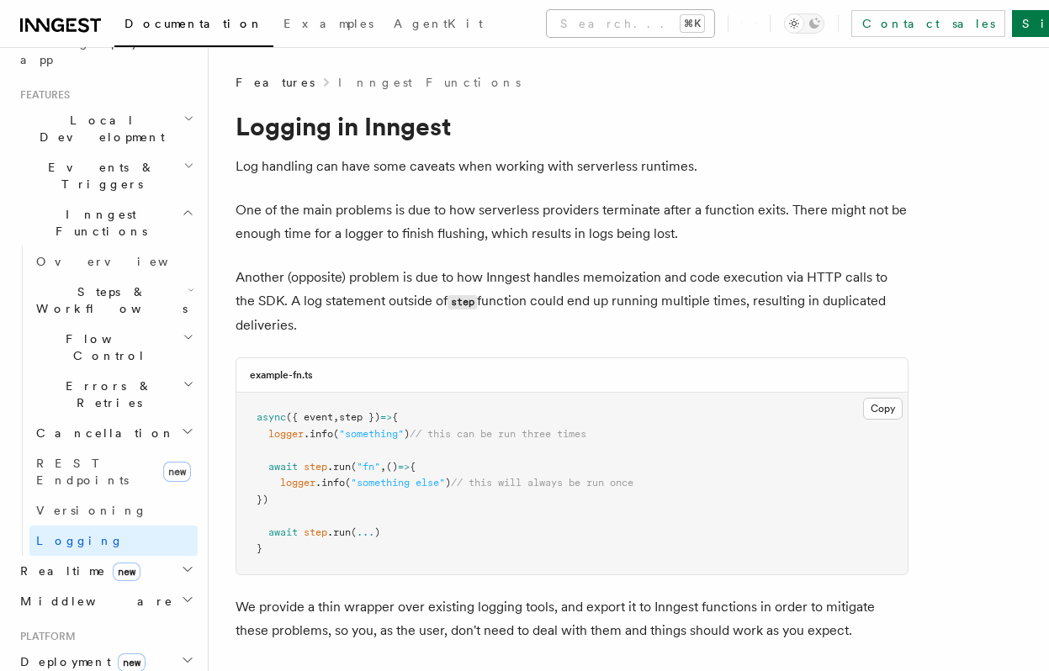
scroll to position [375, 0]
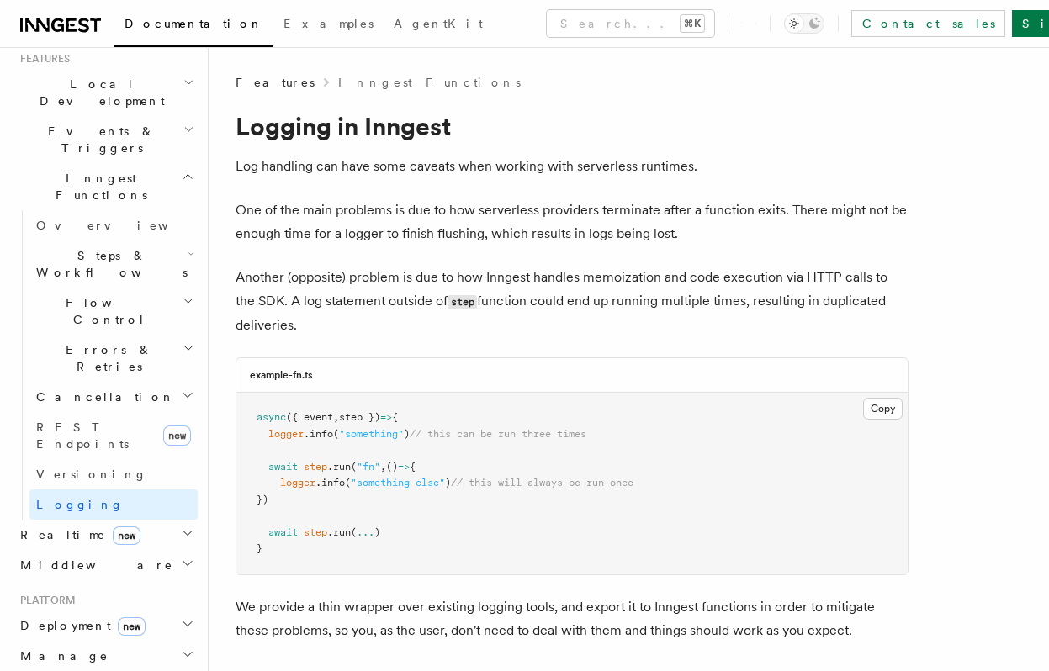
click at [167, 520] on h2 "Realtime new" at bounding box center [105, 535] width 184 height 30
click at [92, 550] on link "Overview" at bounding box center [113, 565] width 168 height 30
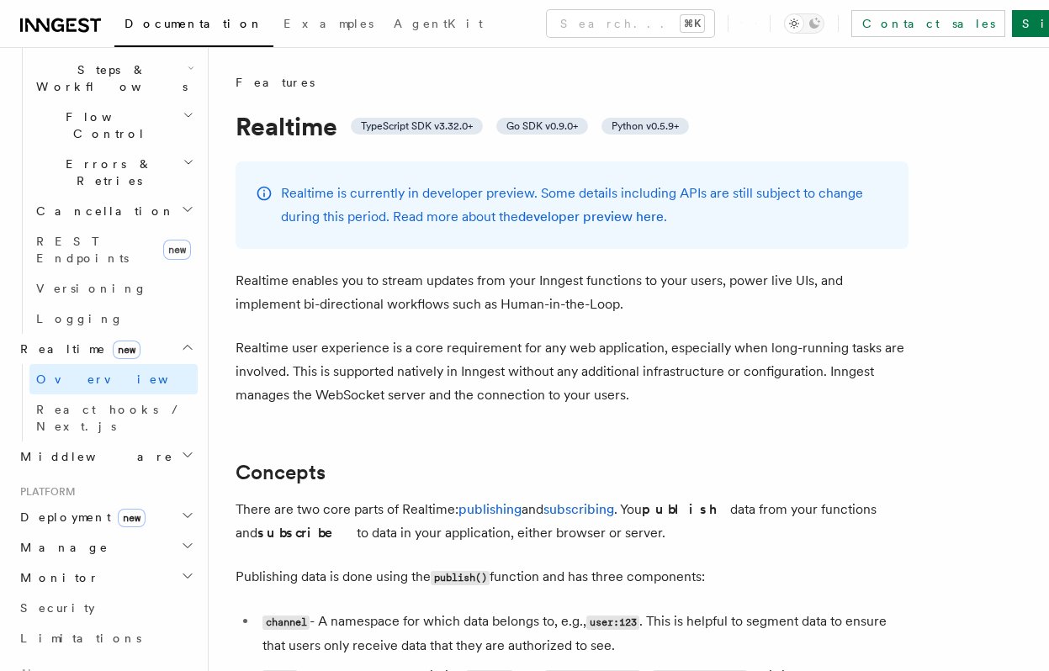
scroll to position [562, 0]
click at [159, 501] on h2 "Deployment new" at bounding box center [105, 516] width 184 height 30
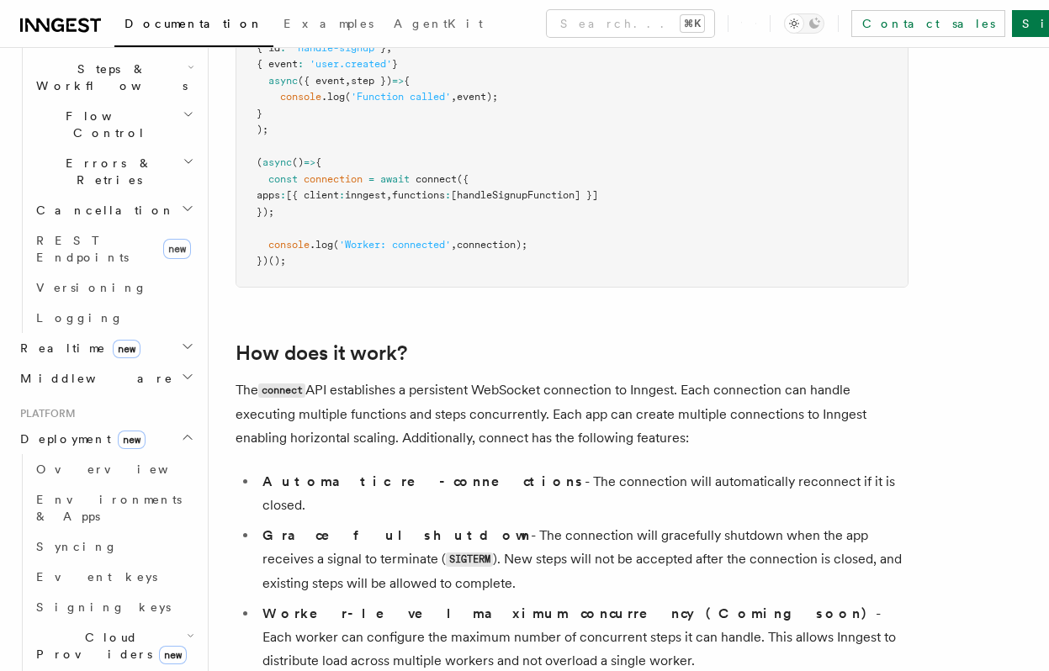
scroll to position [1587, 0]
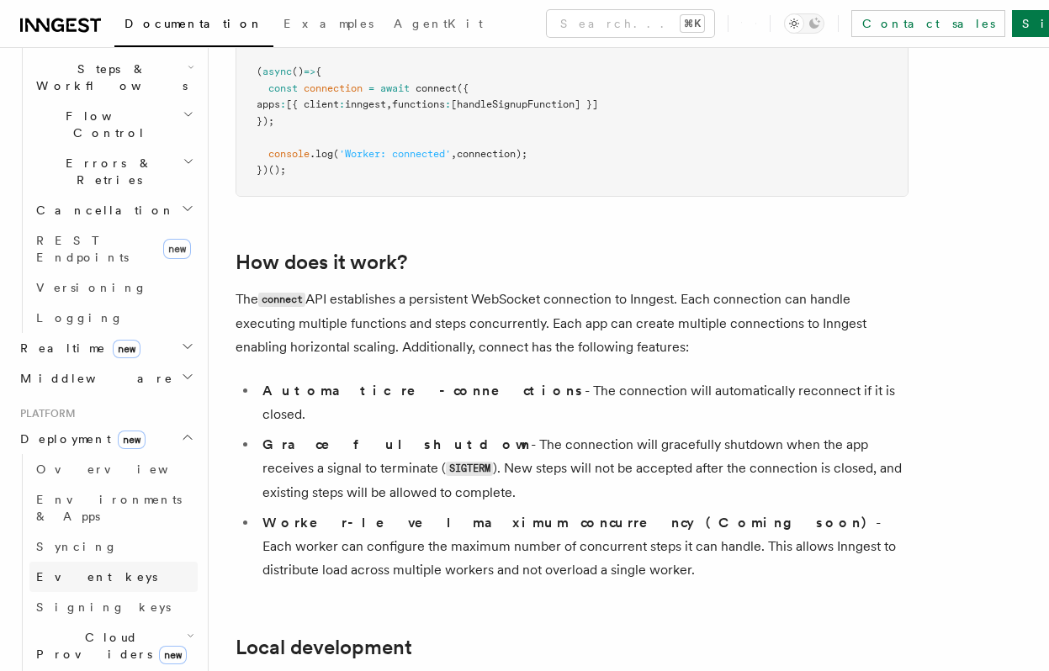
click at [114, 562] on link "Event keys" at bounding box center [113, 577] width 168 height 30
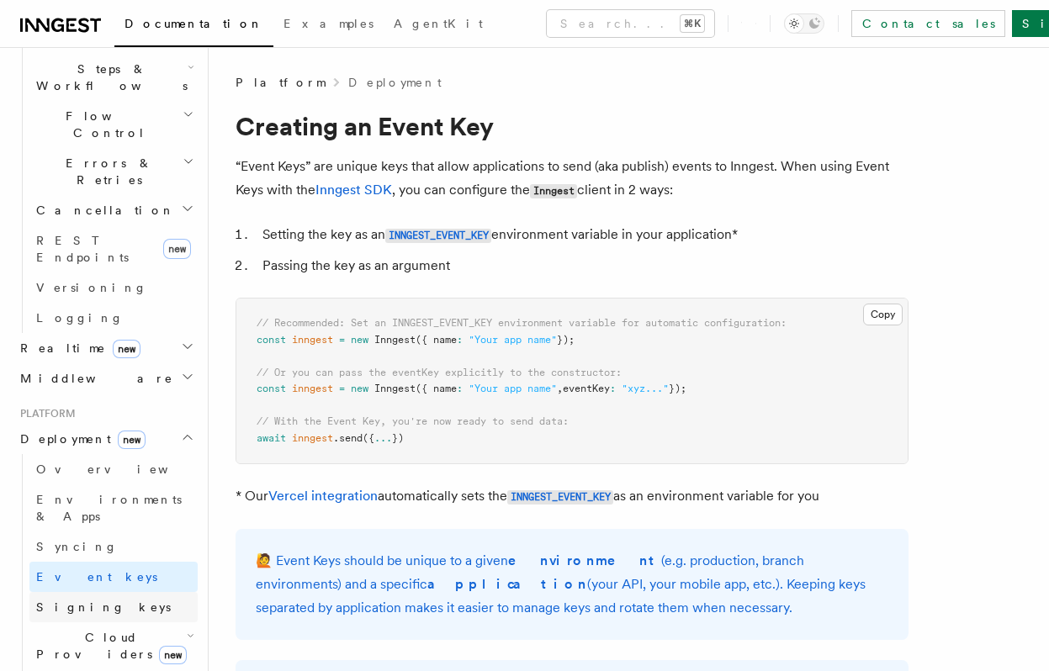
click at [93, 601] on span "Signing keys" at bounding box center [103, 607] width 135 height 13
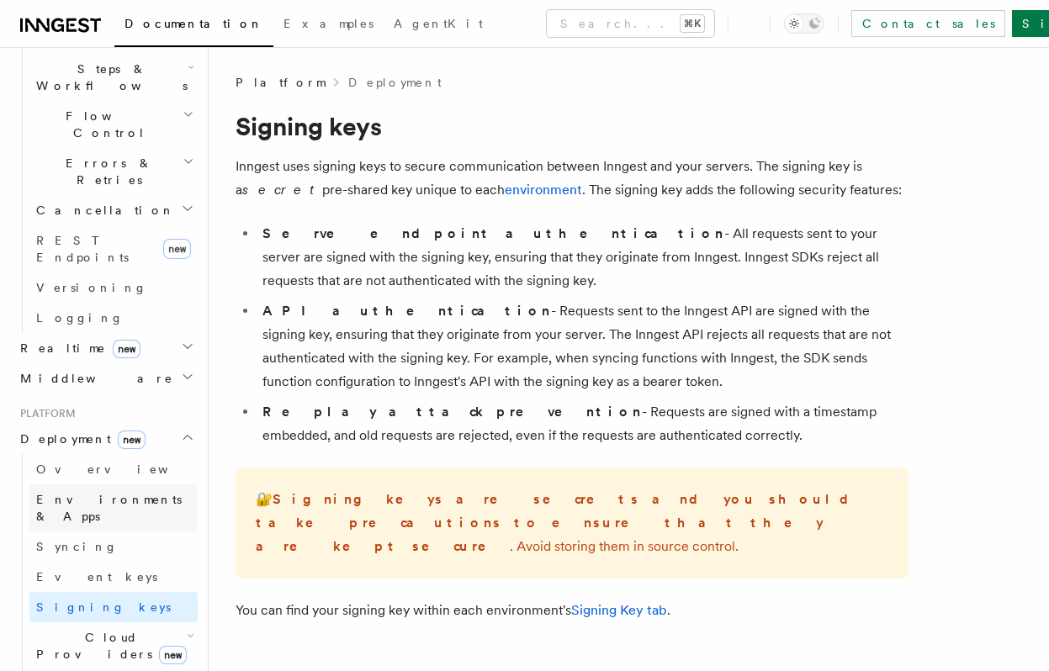
click at [119, 493] on span "Environments & Apps" at bounding box center [109, 508] width 146 height 30
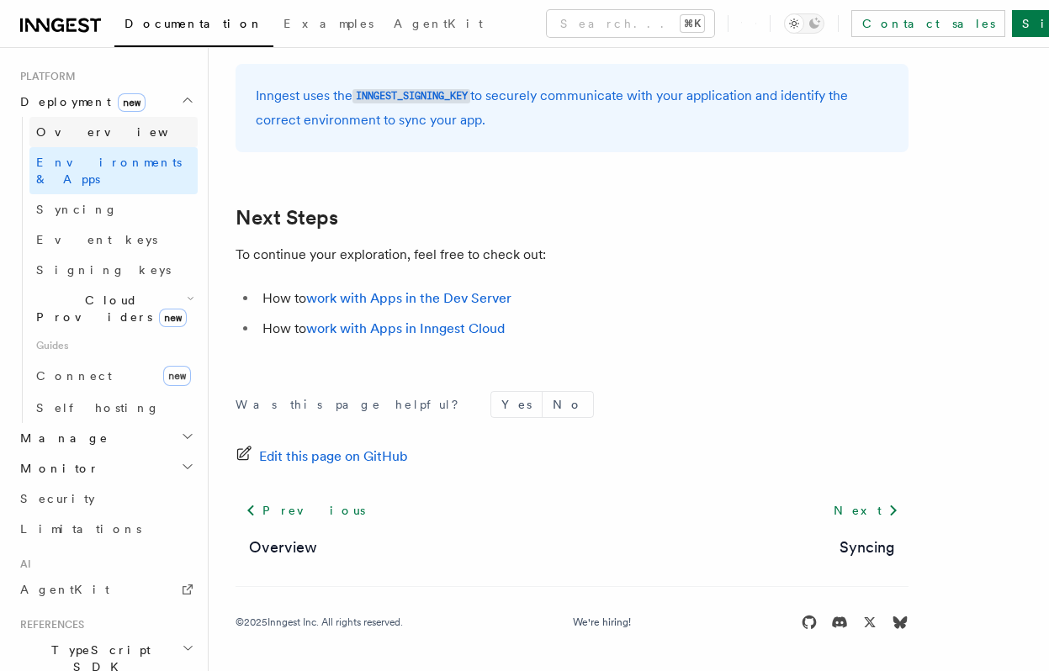
scroll to position [938, 0]
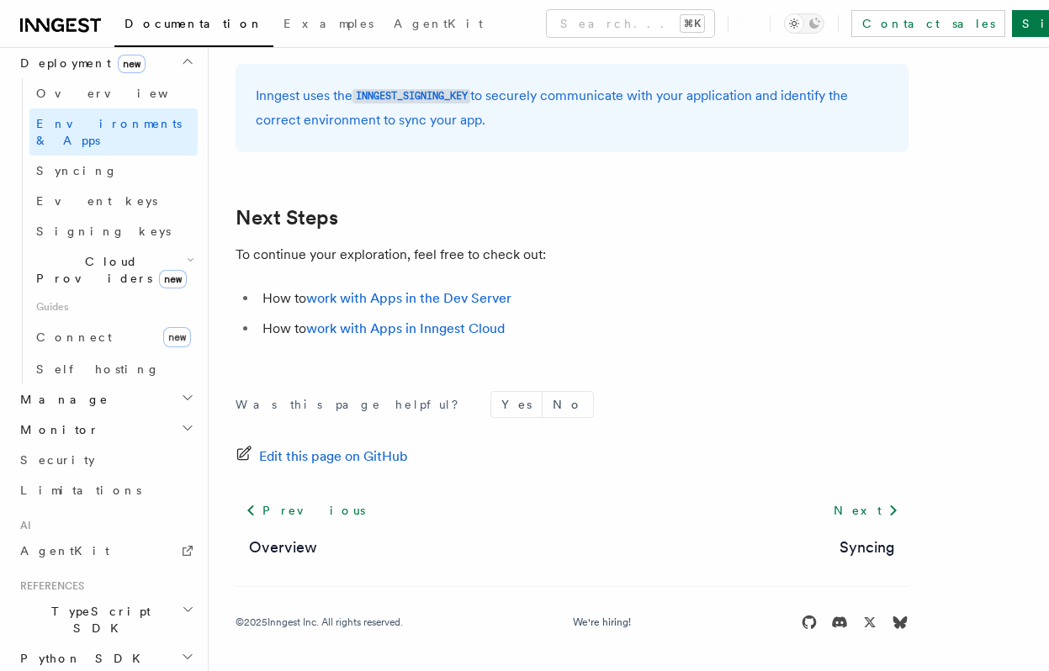
click at [119, 384] on h2 "Manage" at bounding box center [105, 399] width 184 height 30
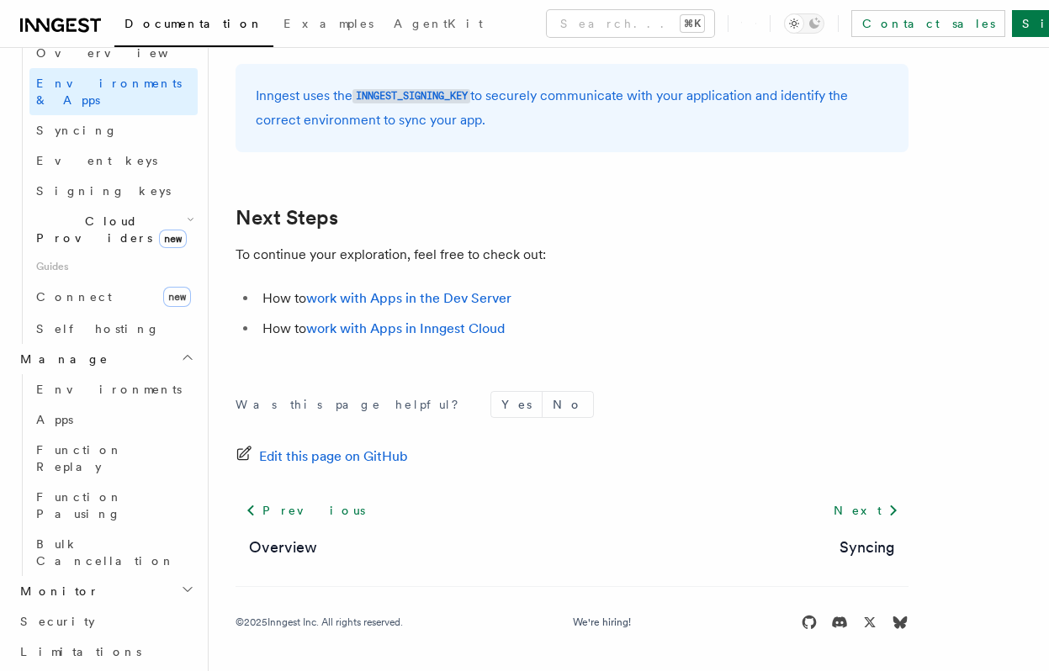
scroll to position [982, 0]
click at [119, 572] on h2 "Monitor" at bounding box center [105, 587] width 184 height 30
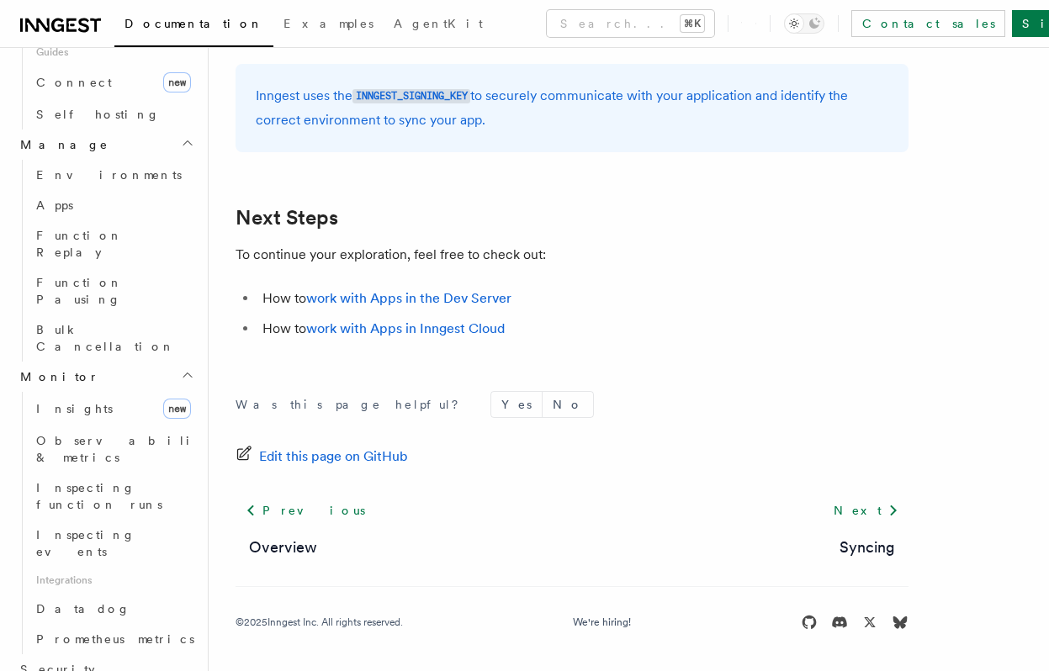
scroll to position [1212, 0]
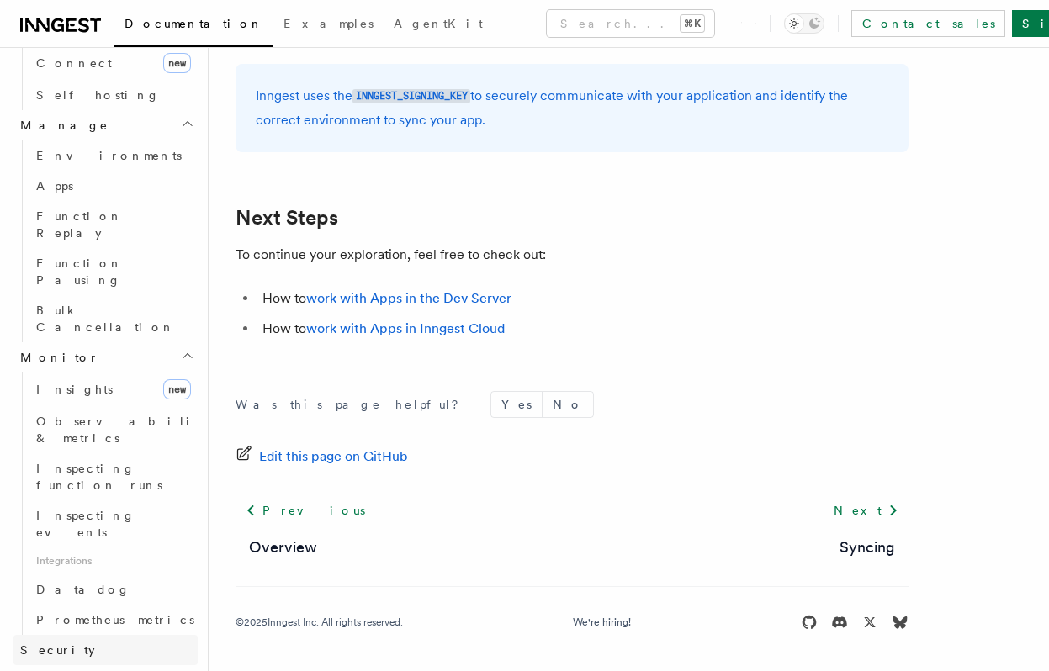
click at [108, 635] on link "Security" at bounding box center [105, 650] width 184 height 30
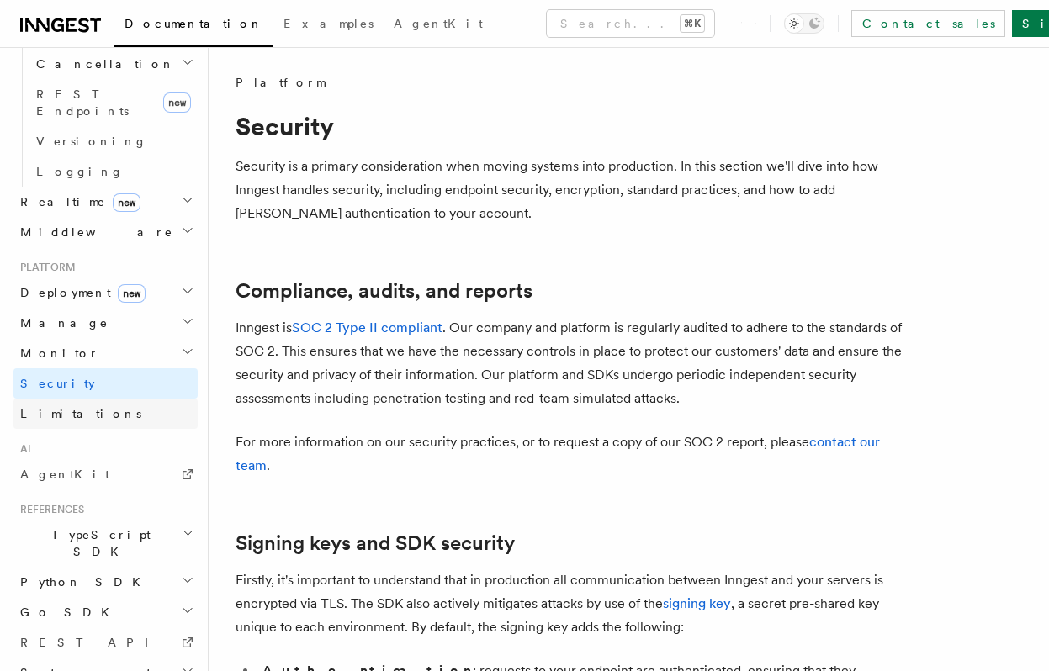
scroll to position [182, 0]
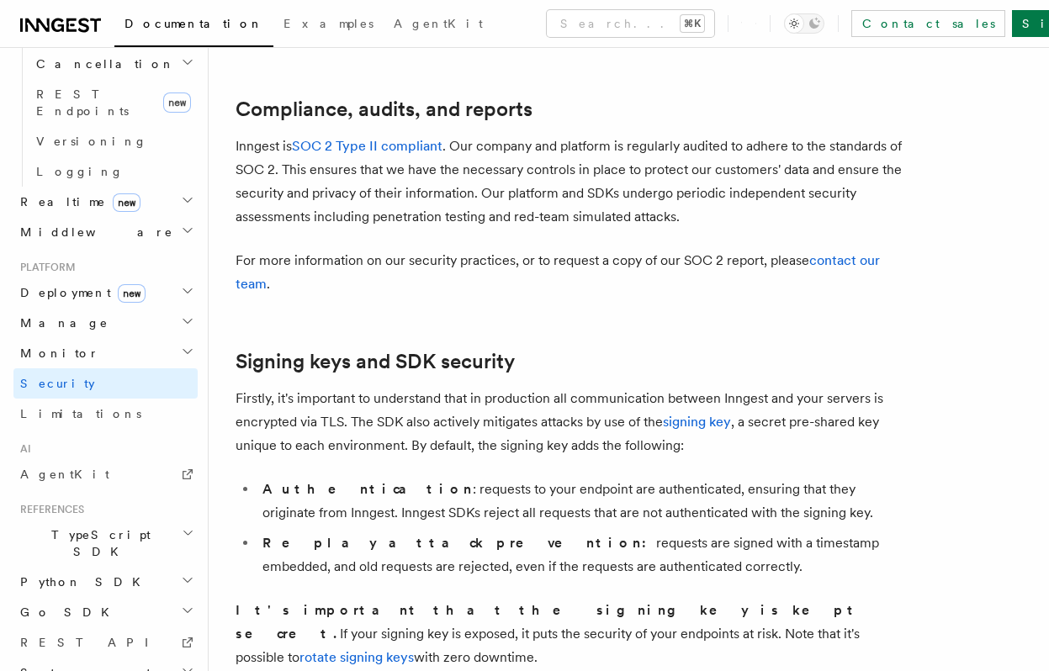
click at [105, 520] on h2 "TypeScript SDK" at bounding box center [105, 543] width 184 height 47
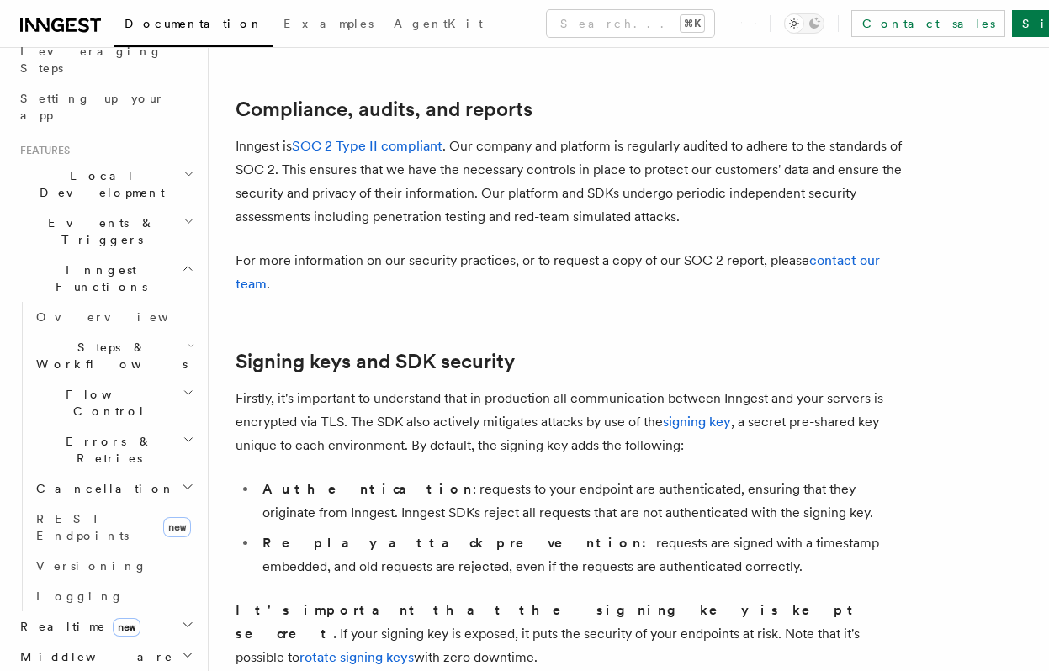
scroll to position [0, 0]
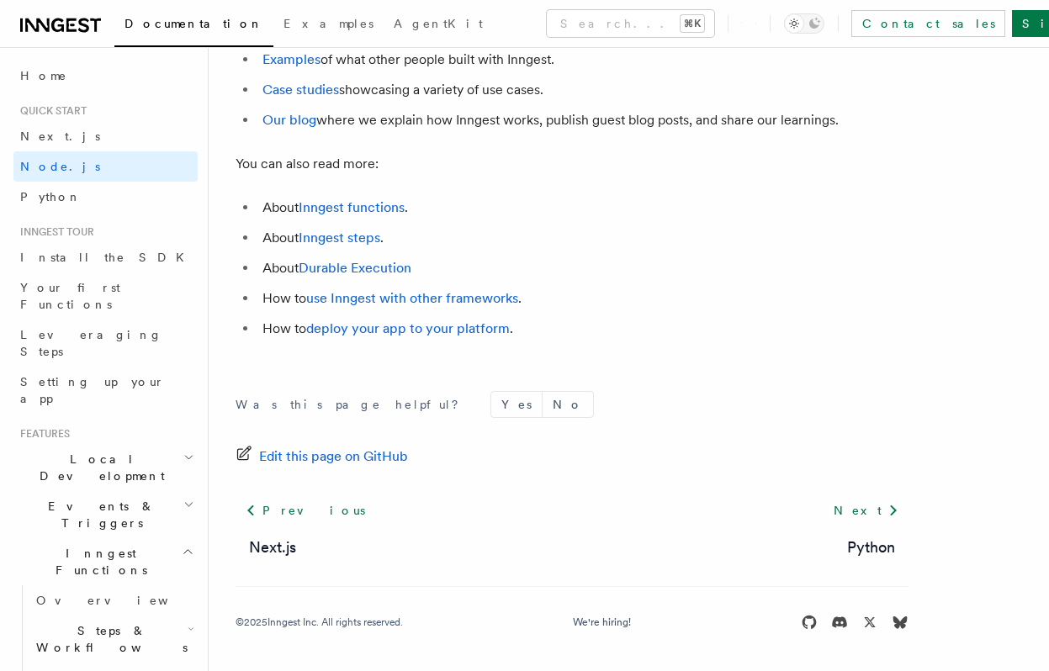
scroll to position [10672, 0]
